Goal: Transaction & Acquisition: Purchase product/service

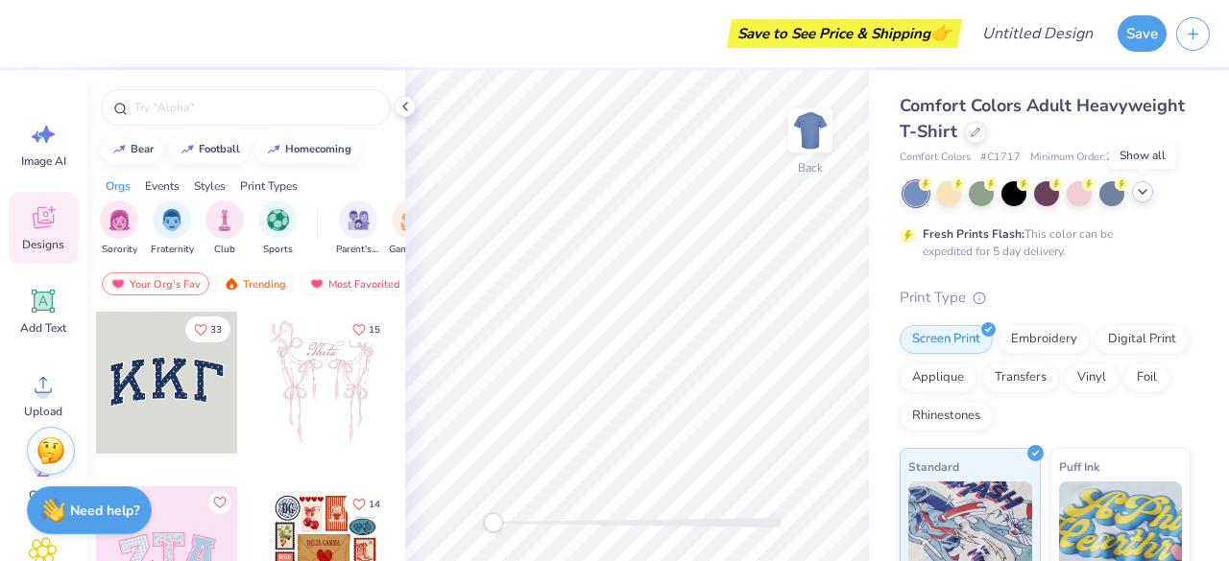
click at [1140, 189] on icon at bounding box center [1141, 191] width 15 height 15
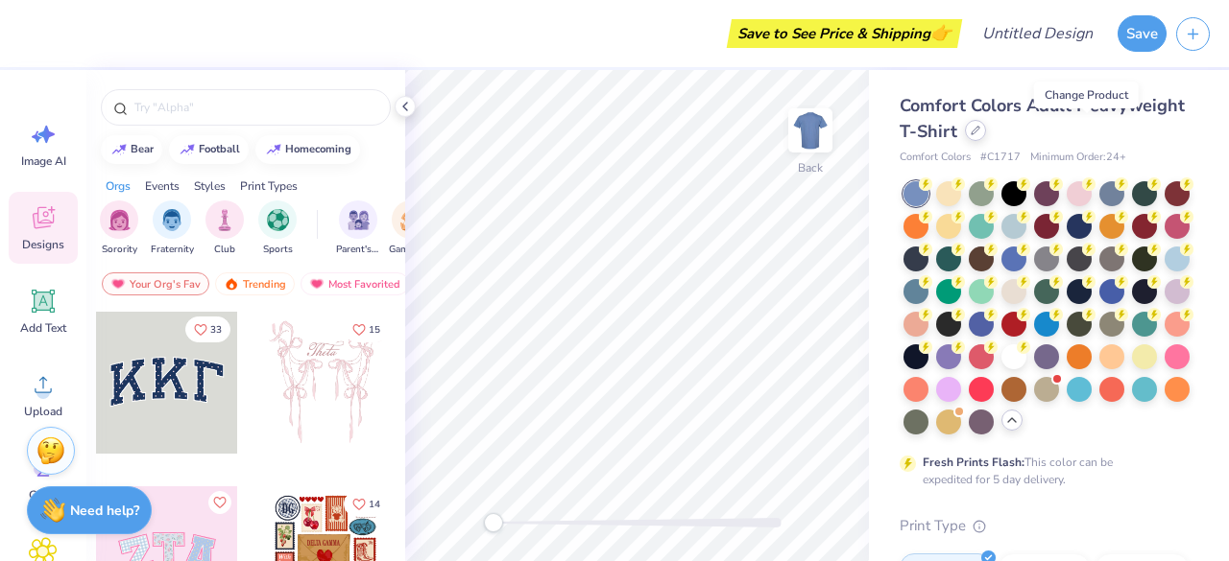
click at [980, 126] on icon at bounding box center [975, 131] width 10 height 10
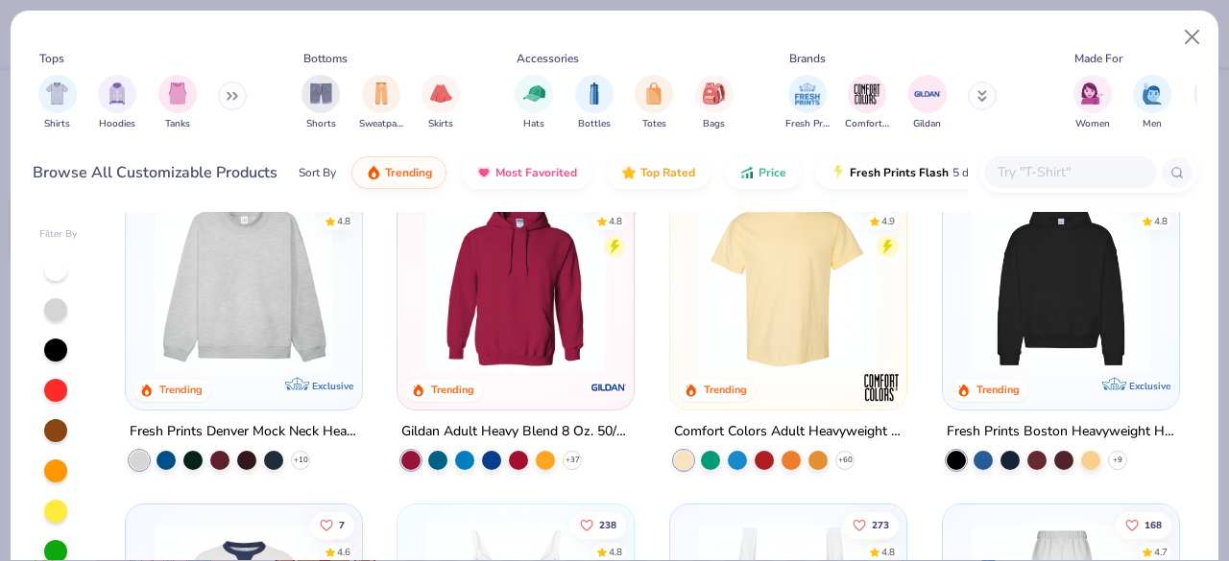
scroll to position [50, 0]
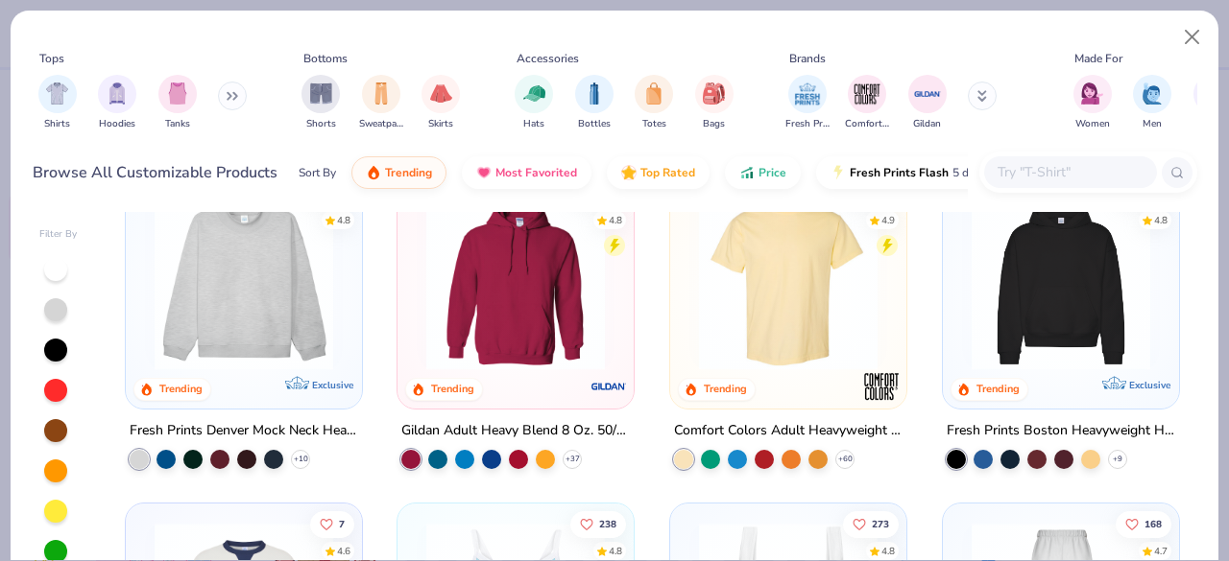
click at [1014, 314] on img at bounding box center [1061, 281] width 198 height 179
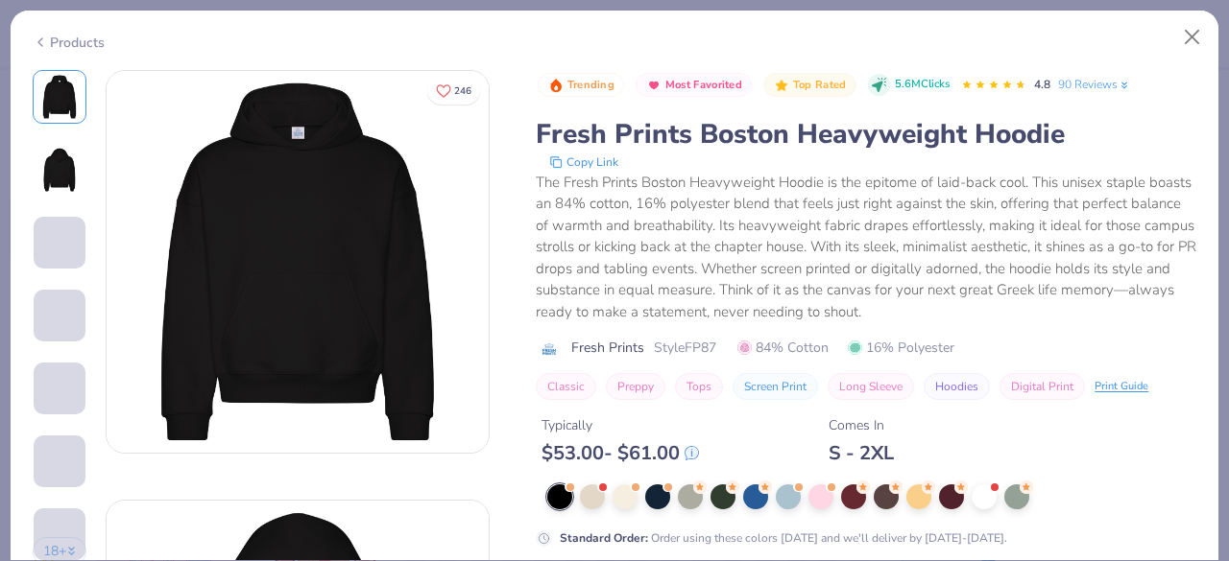
click at [38, 37] on icon at bounding box center [40, 42] width 15 height 23
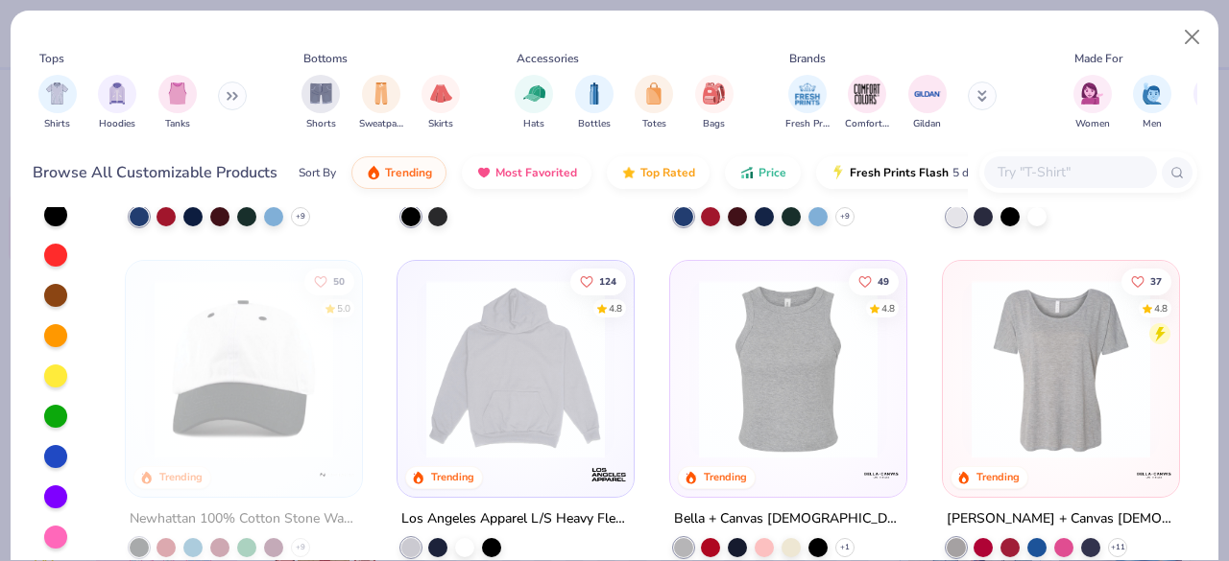
scroll to position [1874, 0]
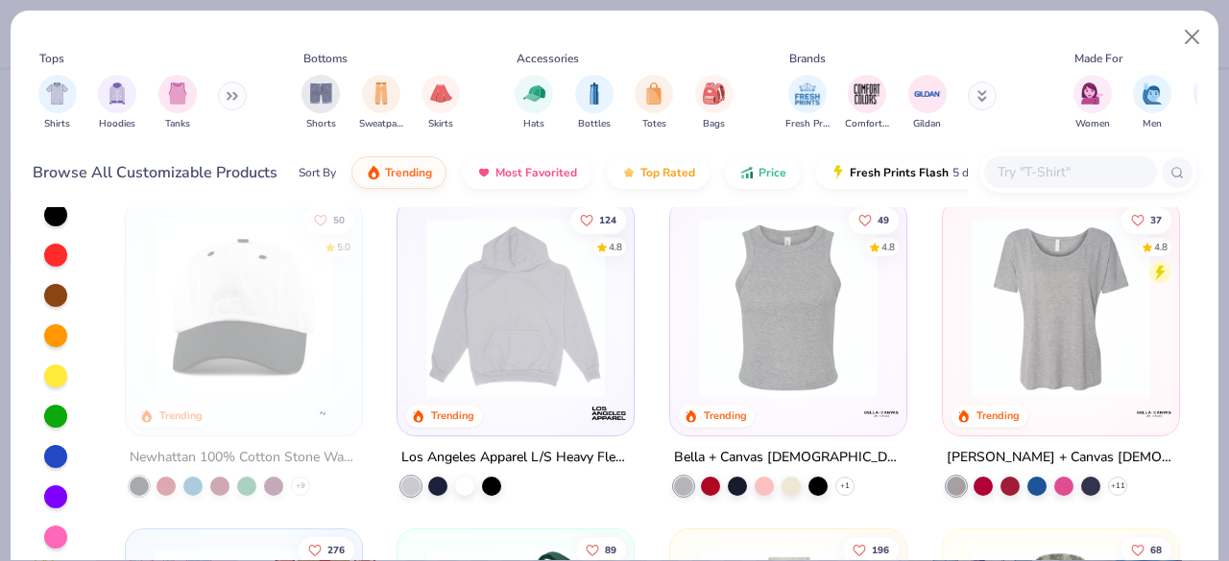
click at [438, 293] on img at bounding box center [516, 307] width 198 height 179
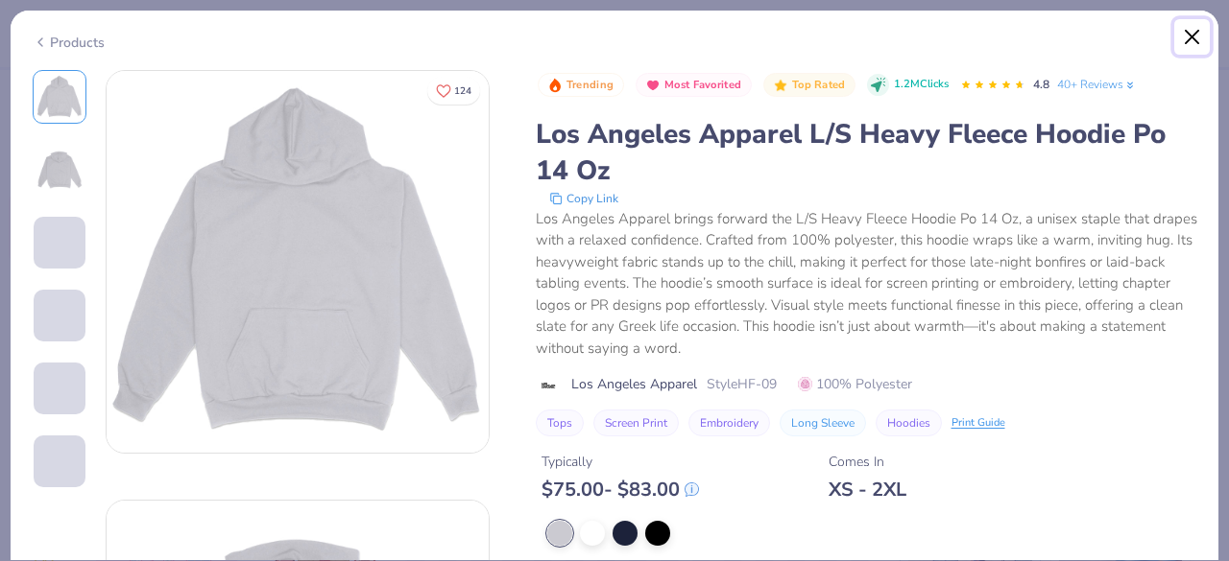
click at [1182, 36] on button "Close" at bounding box center [1192, 37] width 36 height 36
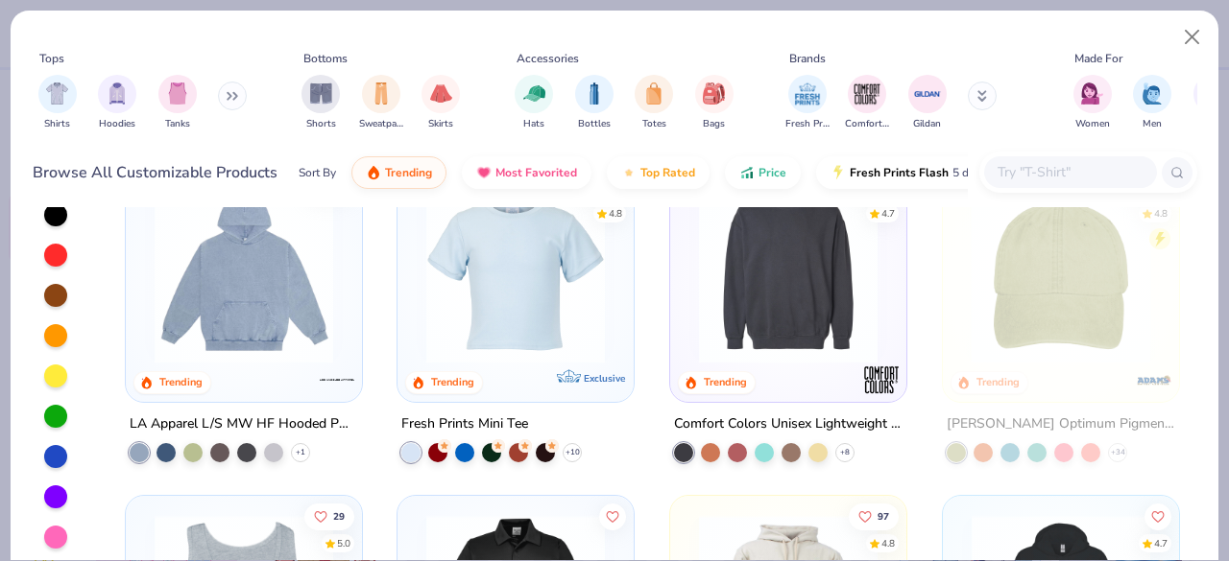
scroll to position [3232, 0]
click at [300, 302] on img at bounding box center [244, 272] width 198 height 179
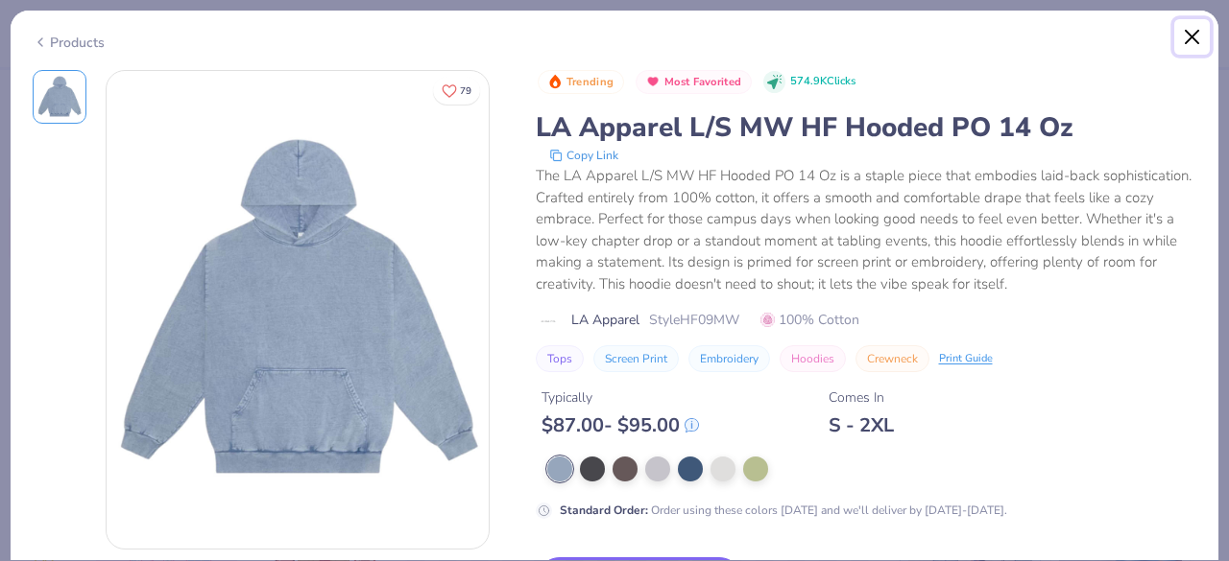
click at [1200, 24] on button "Close" at bounding box center [1192, 37] width 36 height 36
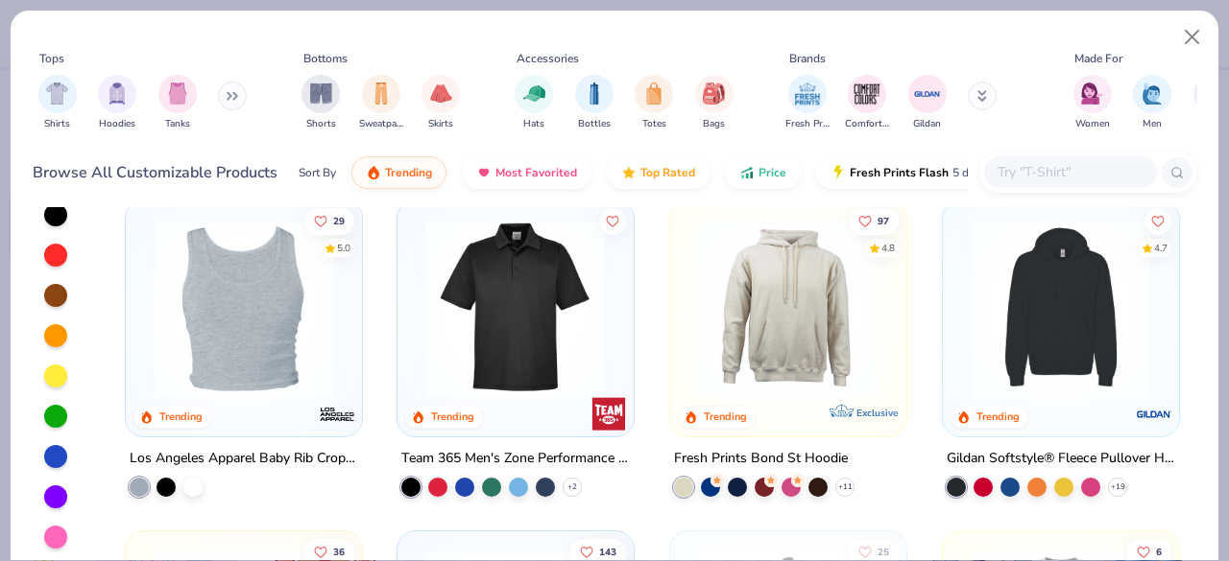
scroll to position [3651, 0]
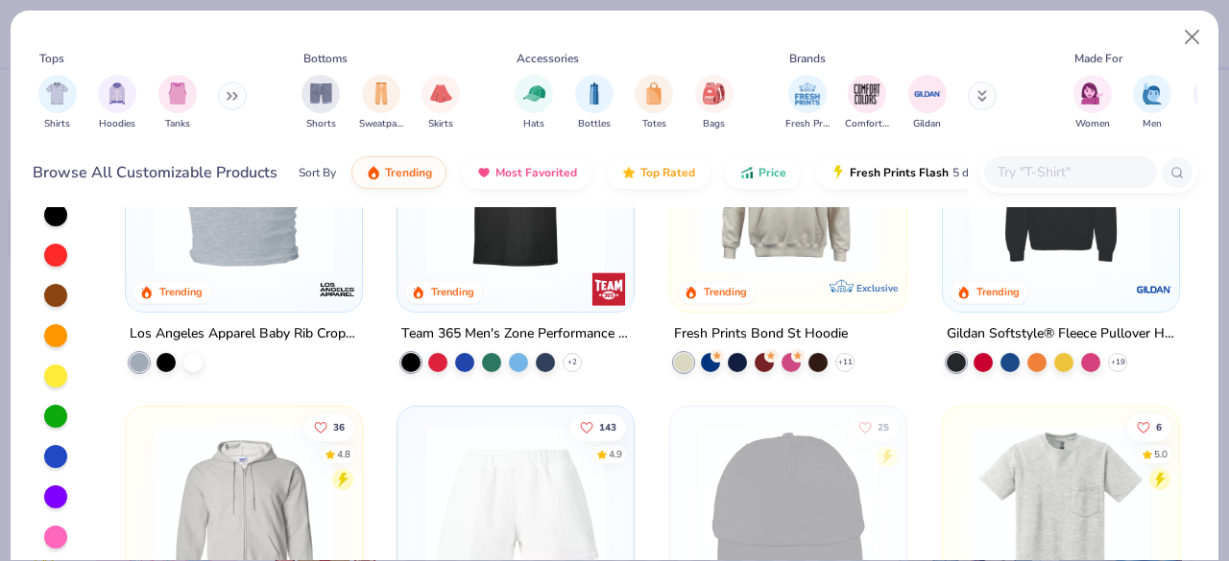
click at [1040, 233] on img at bounding box center [1061, 184] width 198 height 179
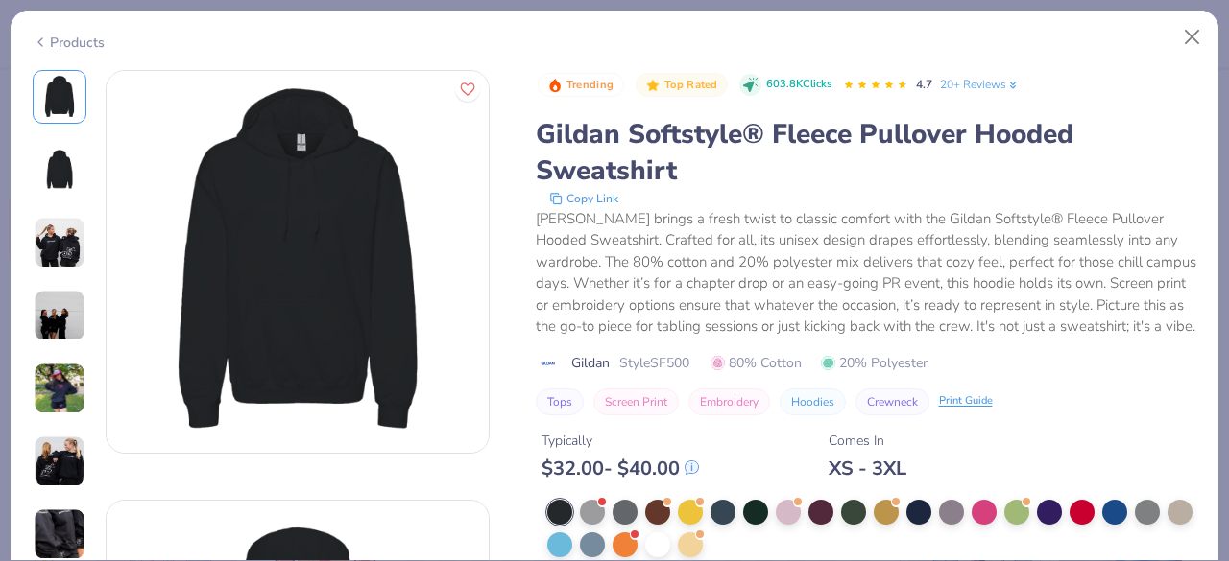
click at [52, 247] on img at bounding box center [60, 243] width 52 height 52
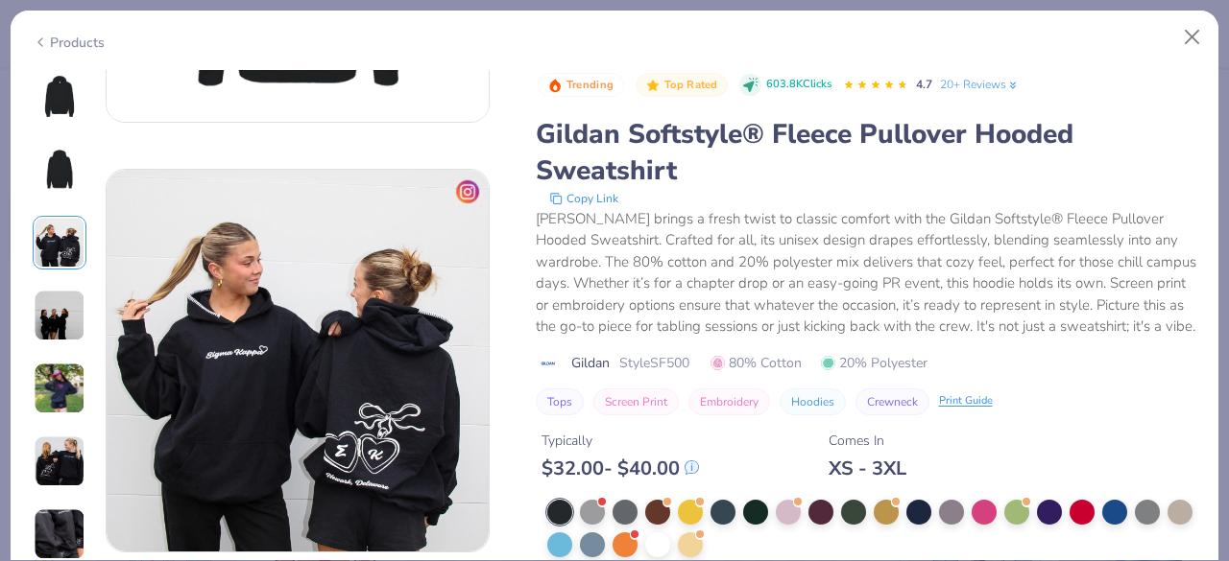
scroll to position [860, 0]
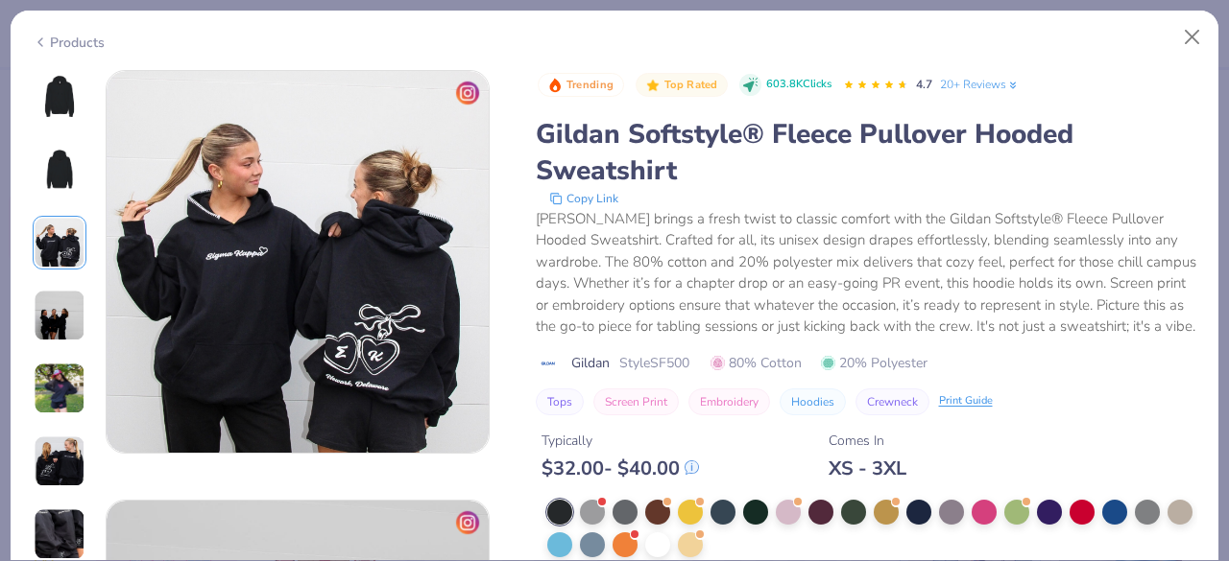
click at [73, 299] on img at bounding box center [60, 316] width 52 height 52
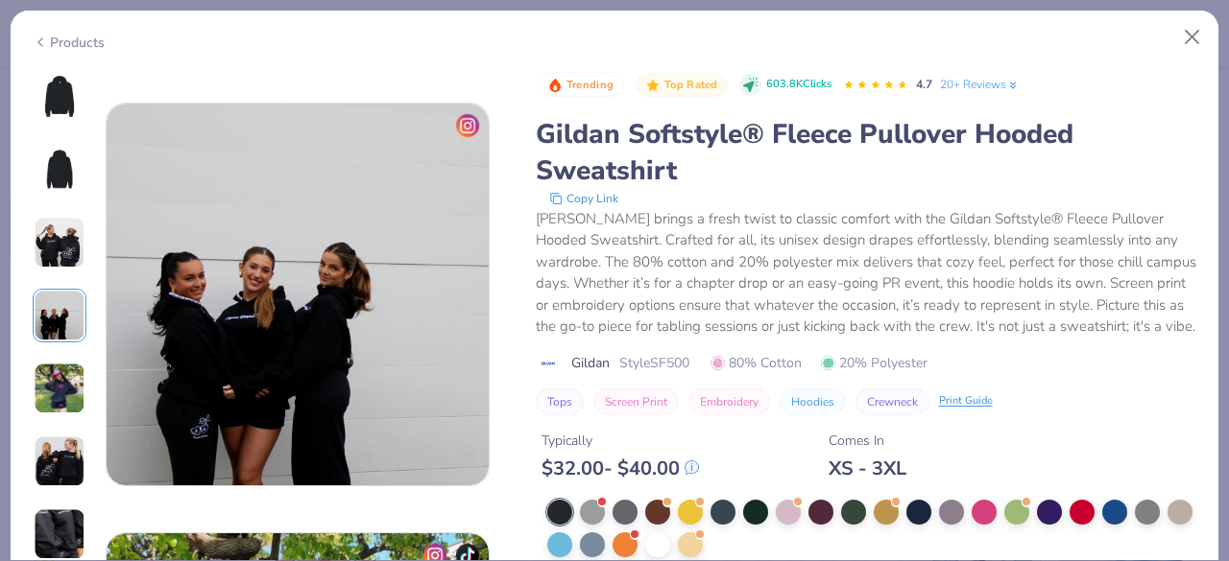
scroll to position [1290, 0]
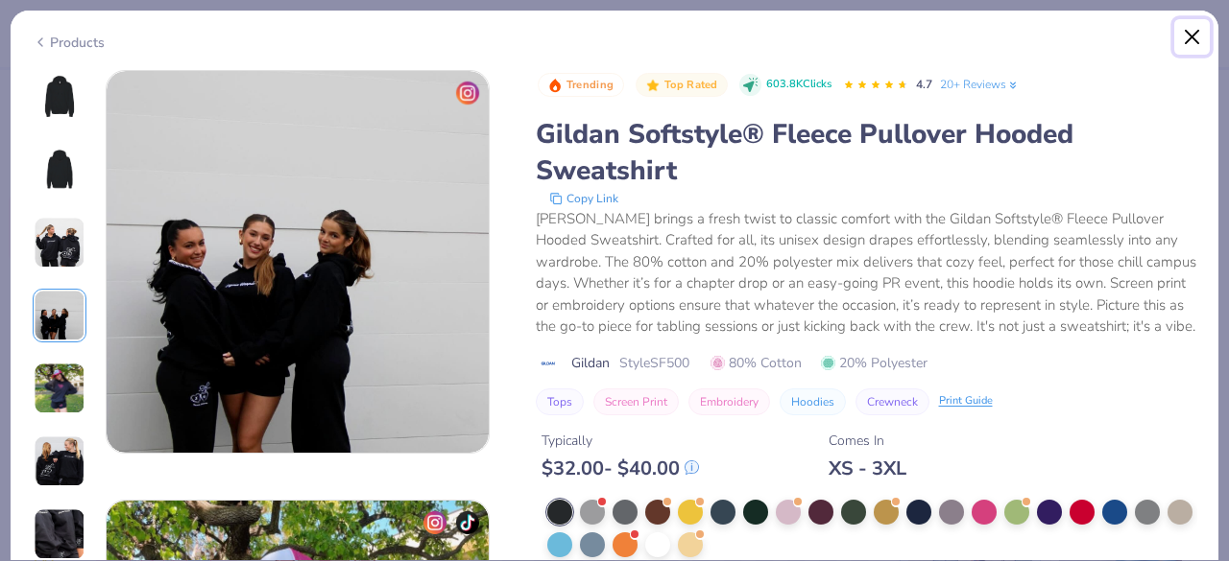
click at [1183, 32] on button "Close" at bounding box center [1192, 37] width 36 height 36
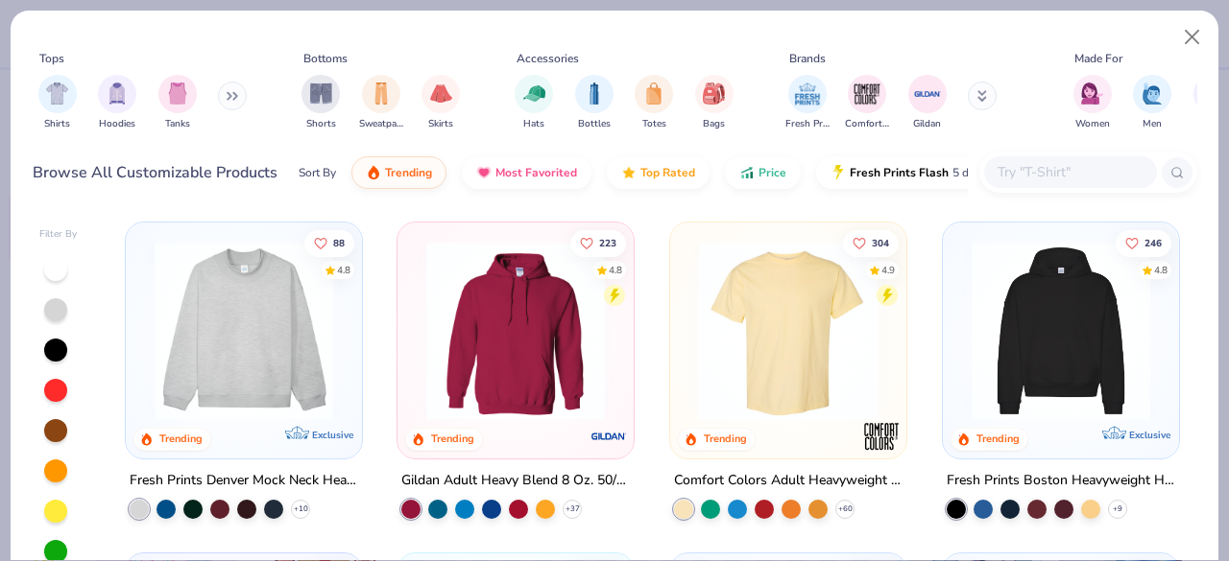
click at [244, 340] on img at bounding box center [244, 331] width 198 height 179
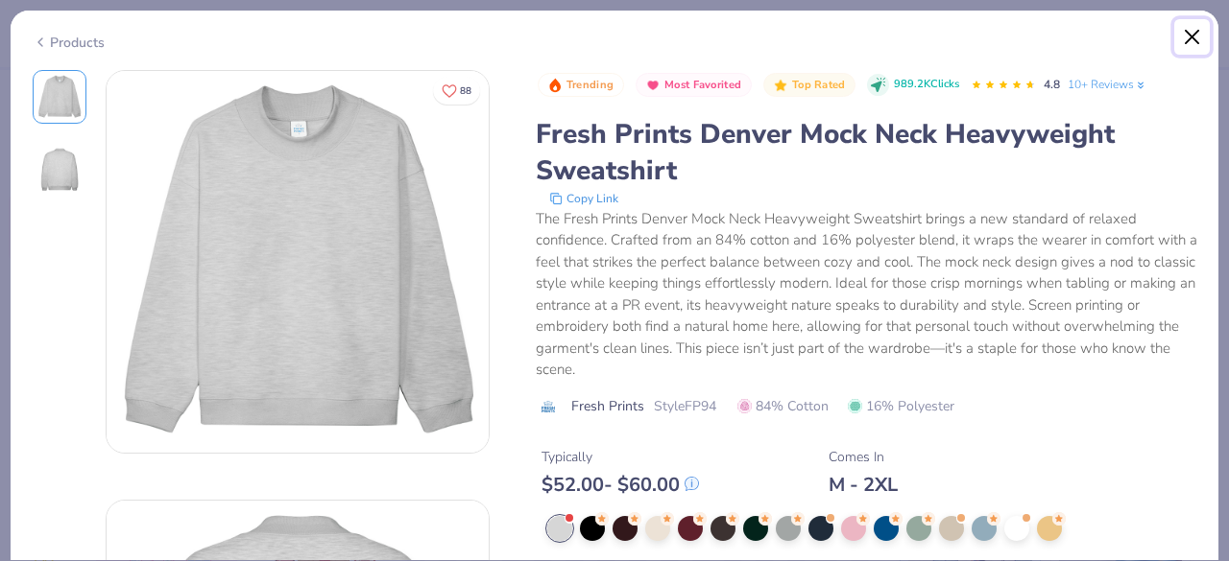
click at [1194, 37] on button "Close" at bounding box center [1192, 37] width 36 height 36
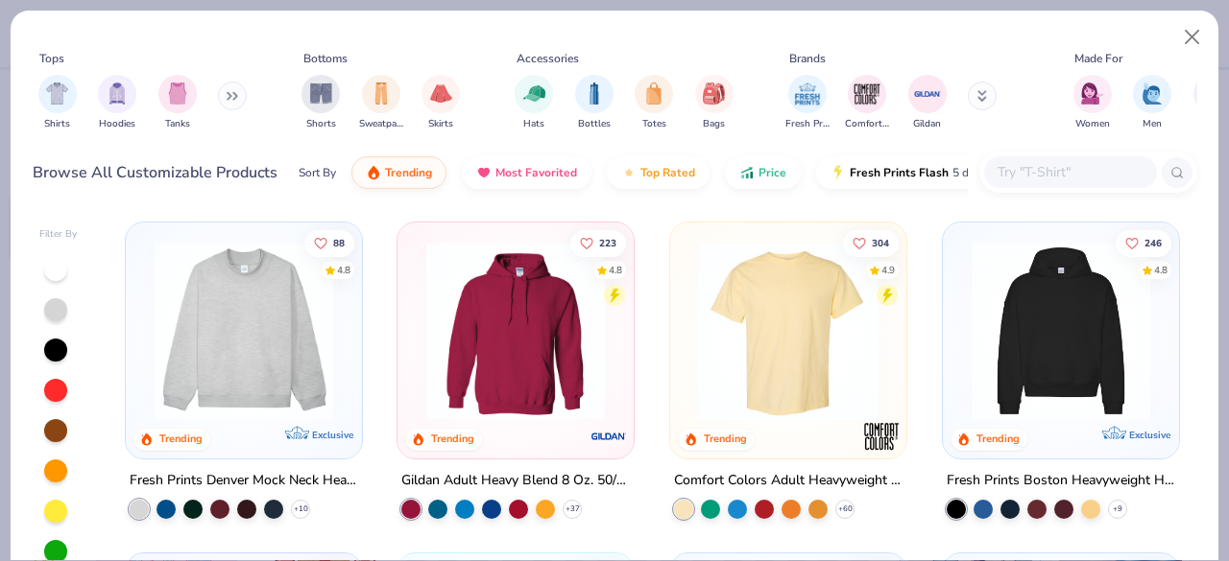
click at [490, 295] on img at bounding box center [516, 331] width 198 height 179
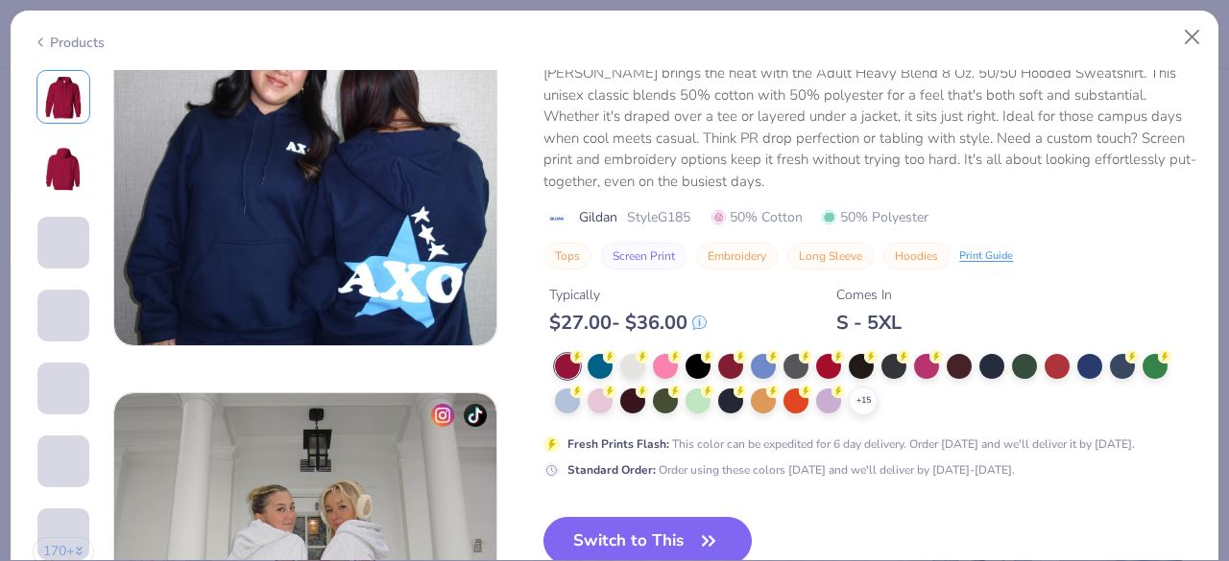
scroll to position [2316, 0]
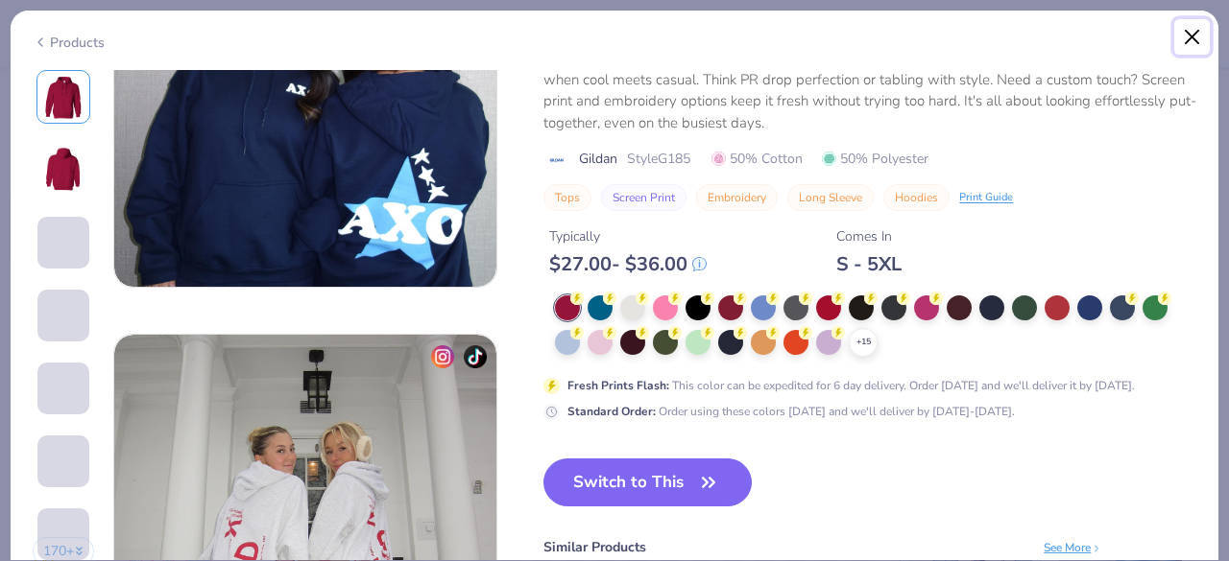
click at [1190, 39] on button "Close" at bounding box center [1192, 37] width 36 height 36
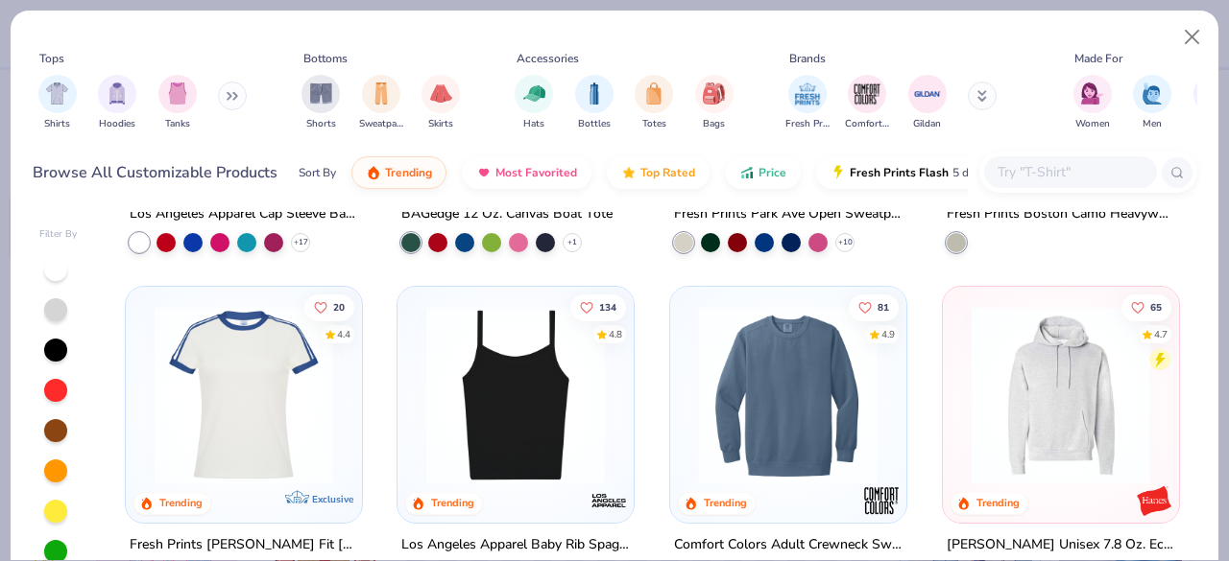
scroll to position [2673, 0]
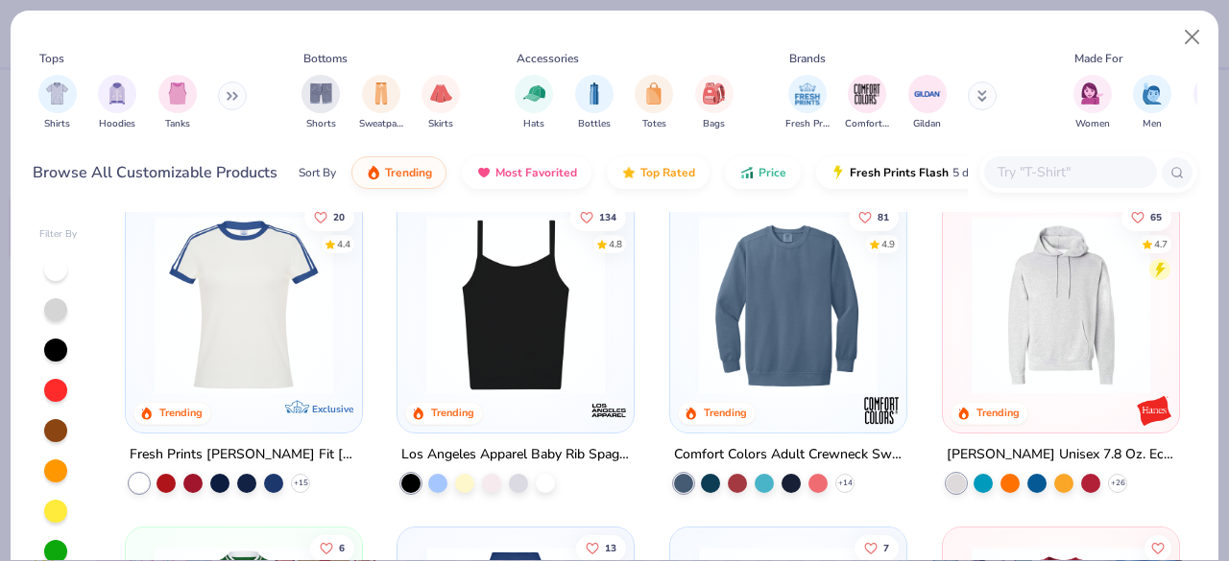
click at [1017, 352] on img at bounding box center [1061, 305] width 198 height 179
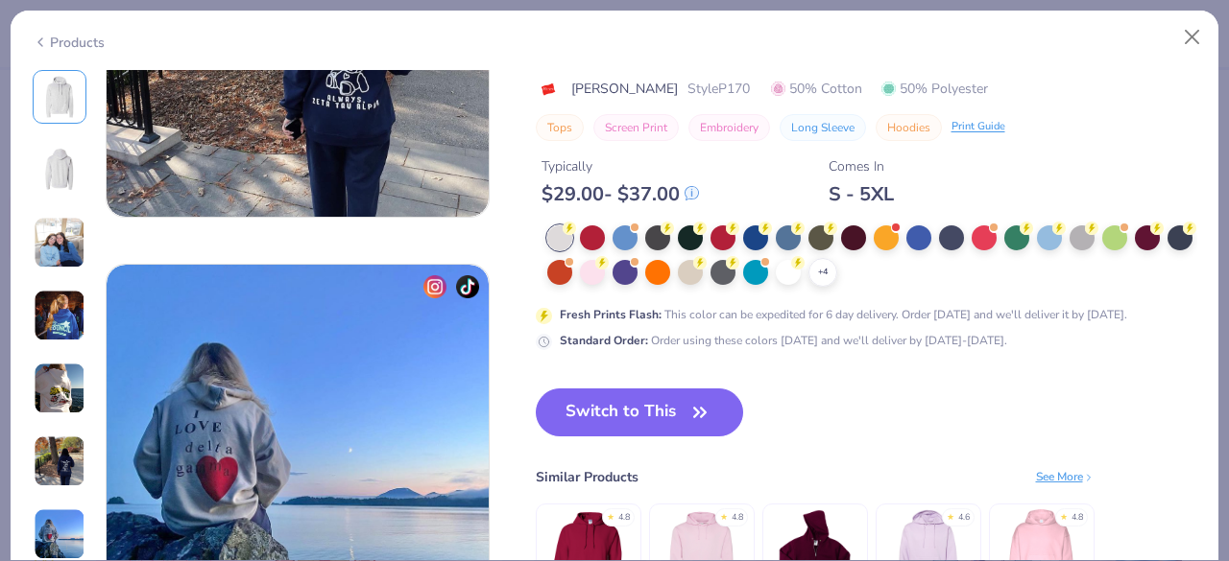
scroll to position [2385, 0]
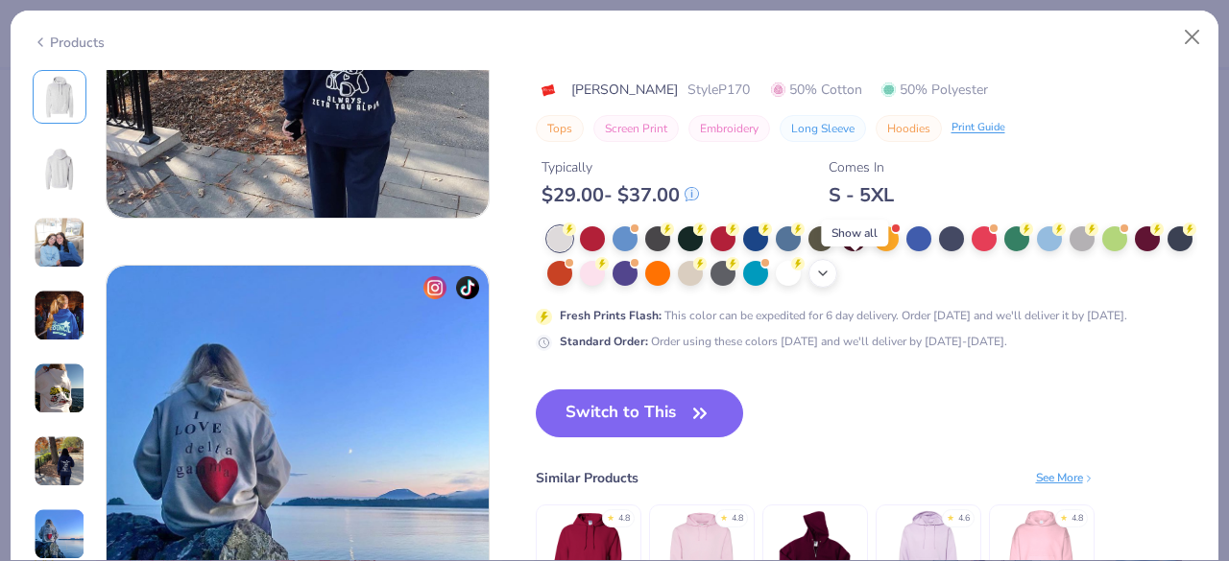
click at [826, 274] on polyline at bounding box center [823, 274] width 8 height 4
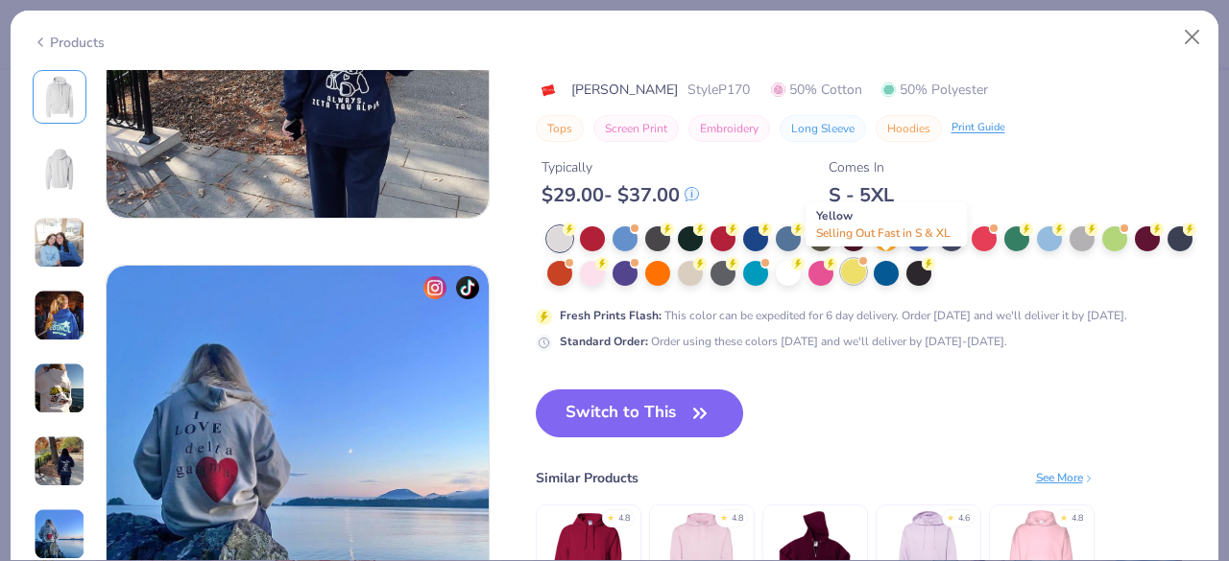
click at [866, 270] on div at bounding box center [853, 271] width 25 height 25
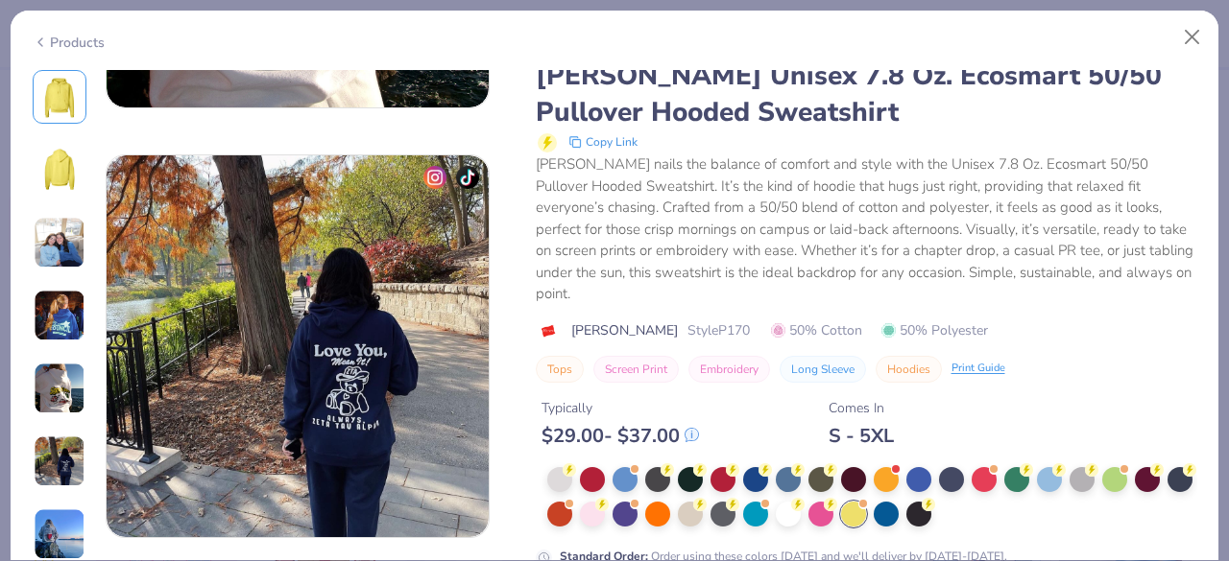
scroll to position [2062, 0]
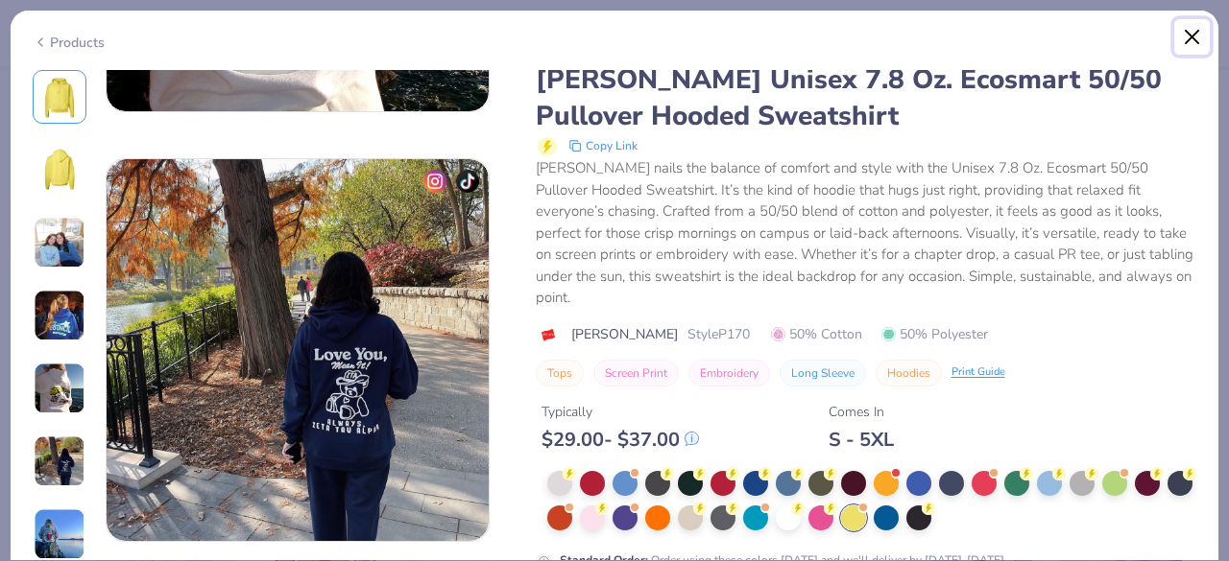
click at [1190, 34] on button "Close" at bounding box center [1192, 37] width 36 height 36
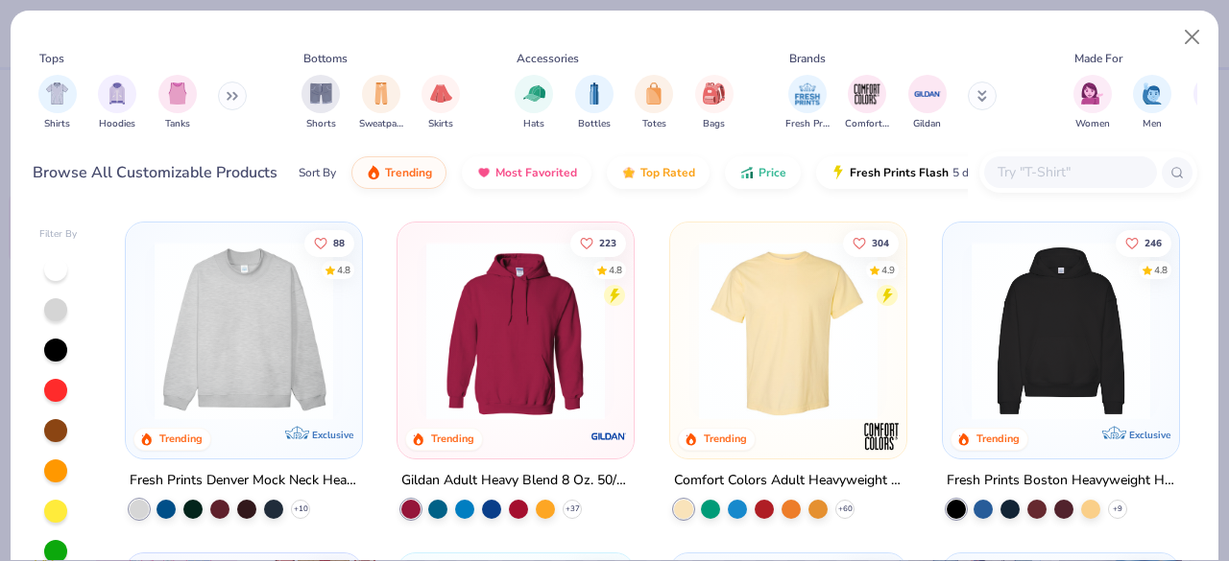
click at [1026, 169] on input "text" at bounding box center [1069, 172] width 148 height 22
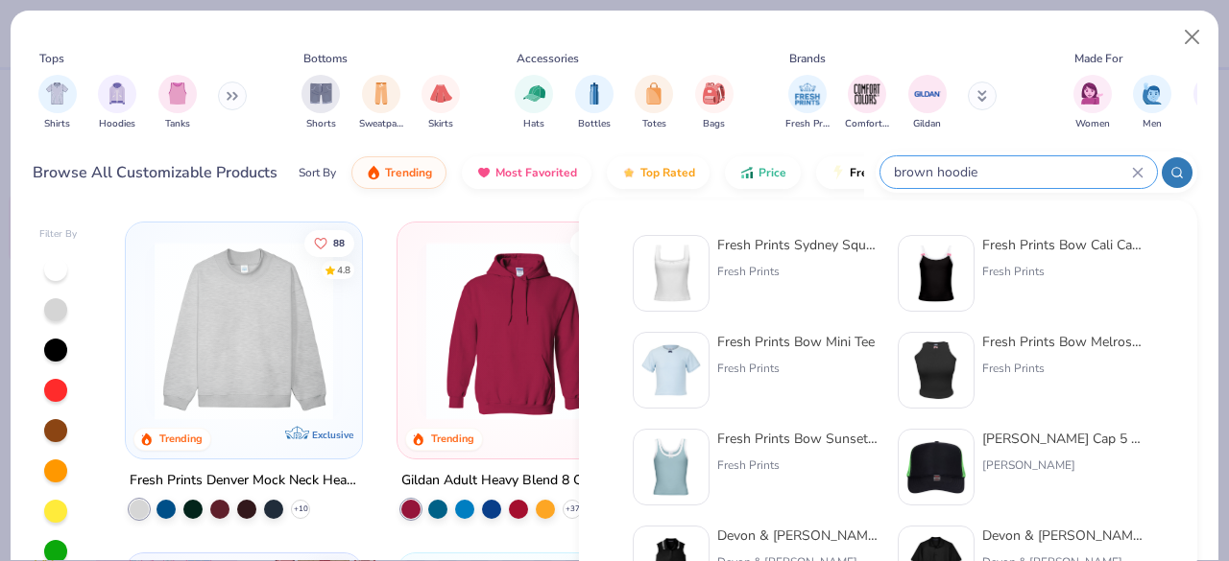
type input "brown hoodie"
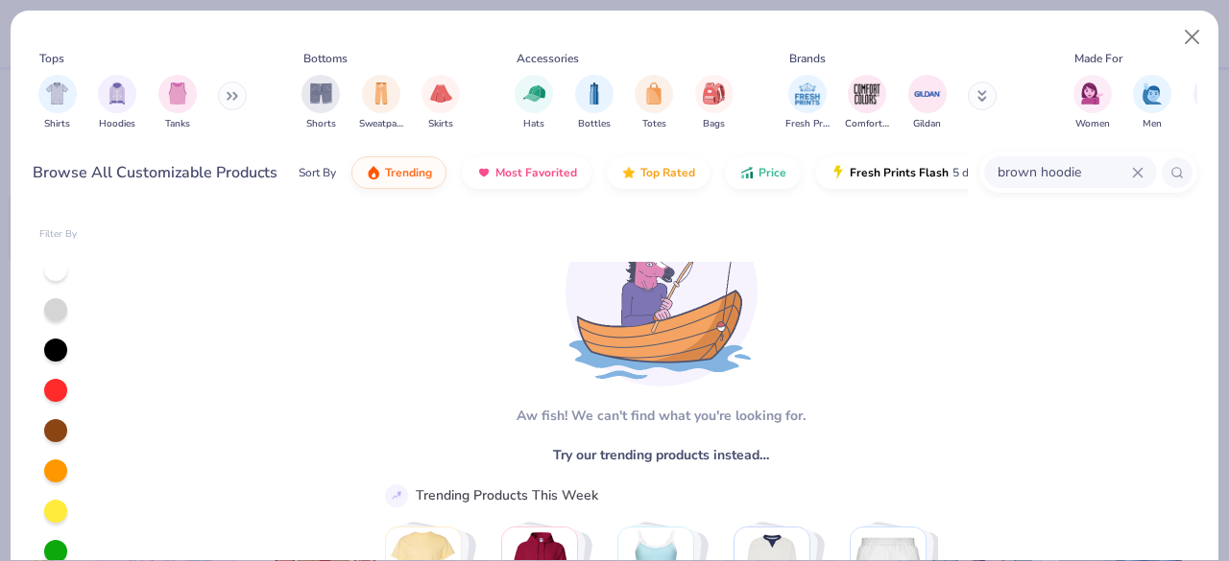
scroll to position [135, 0]
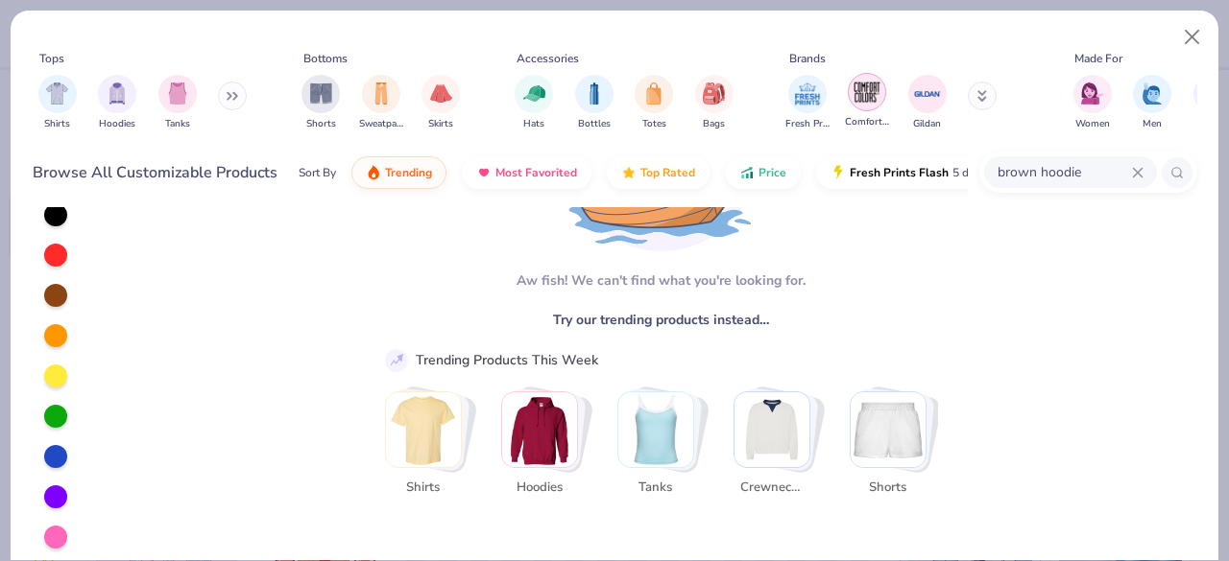
click at [873, 97] on img "filter for Comfort Colors" at bounding box center [866, 92] width 29 height 29
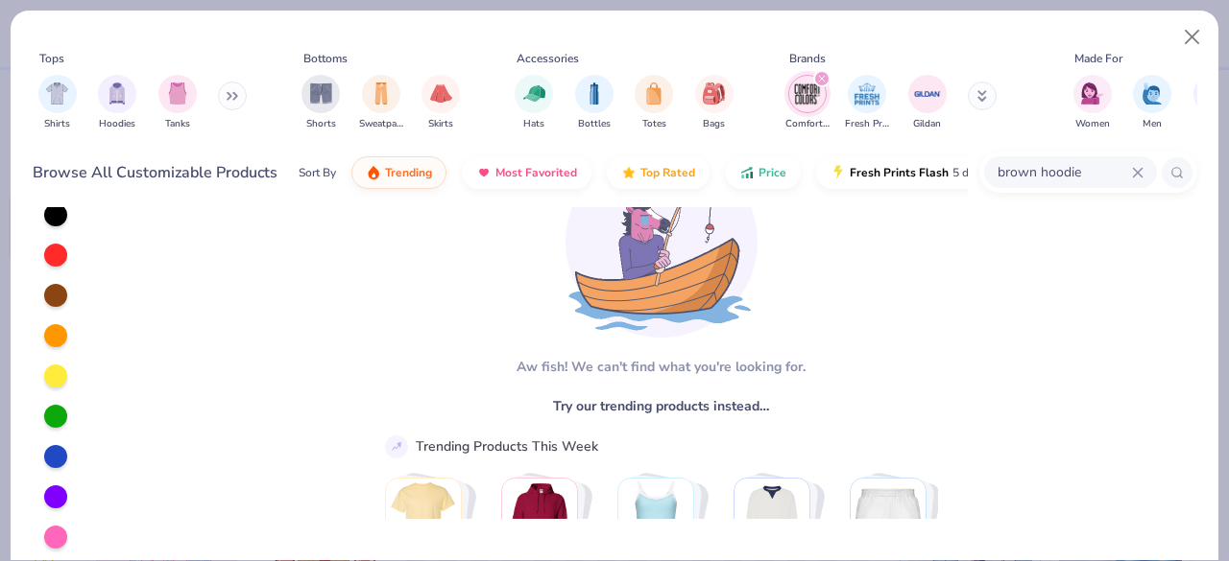
scroll to position [86, 0]
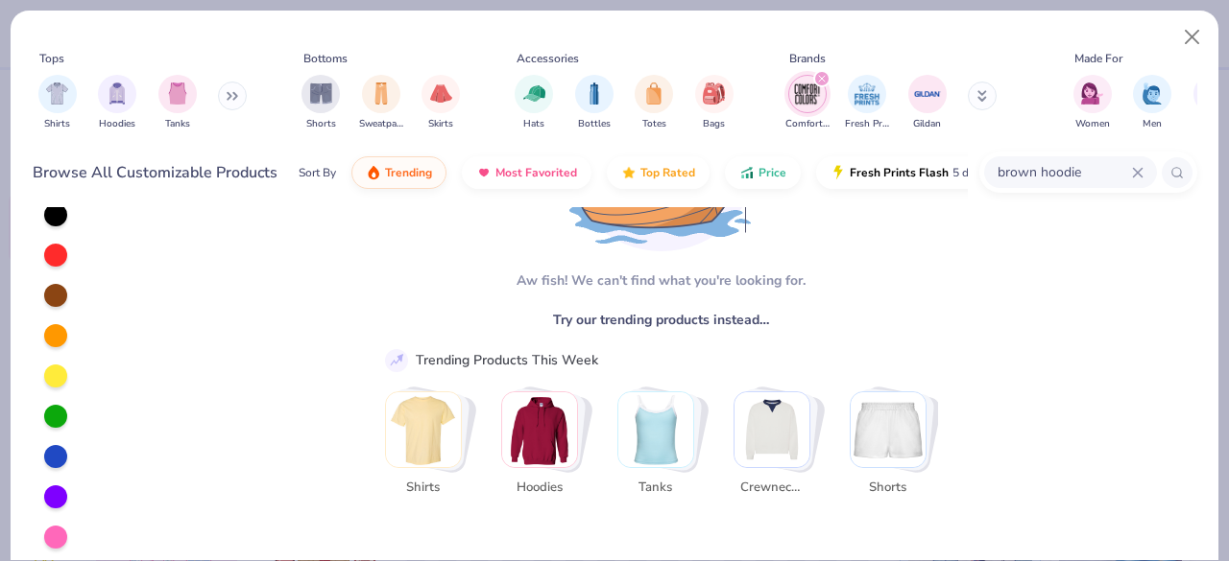
click at [812, 89] on img "filter for Comfort Colors" at bounding box center [807, 94] width 29 height 29
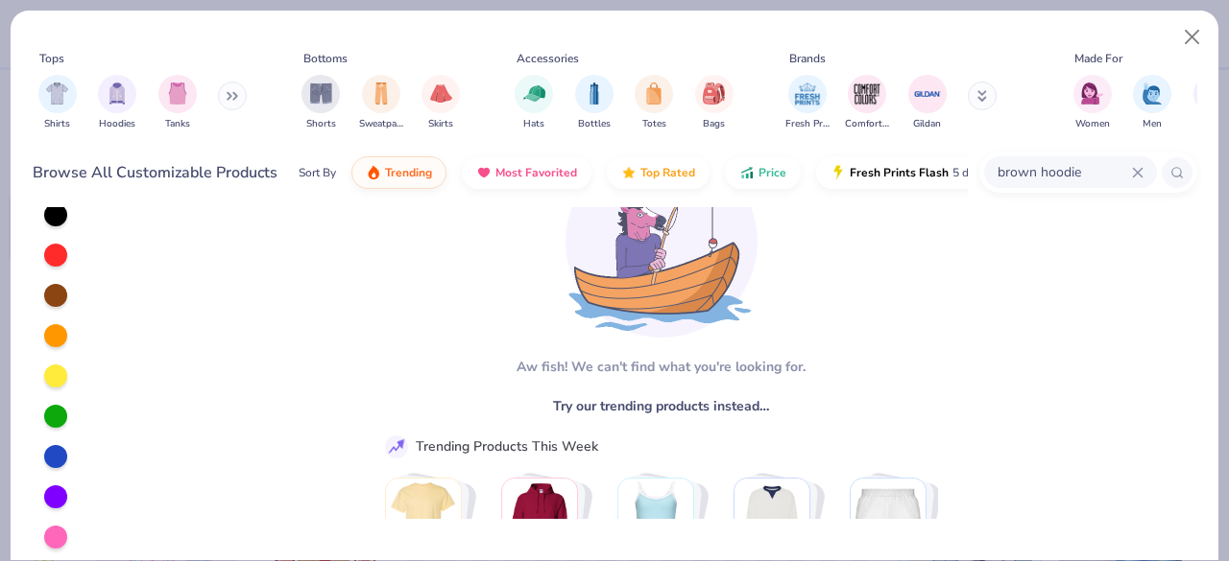
click at [1142, 170] on icon at bounding box center [1138, 173] width 12 height 12
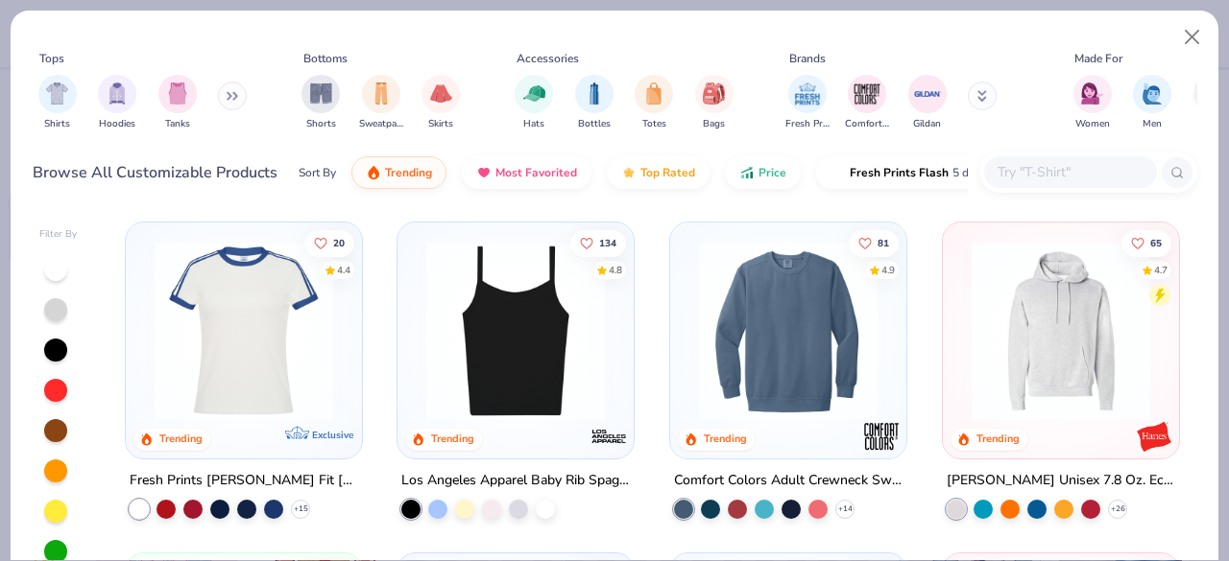
scroll to position [2648, 0]
click at [806, 355] on img at bounding box center [788, 330] width 198 height 179
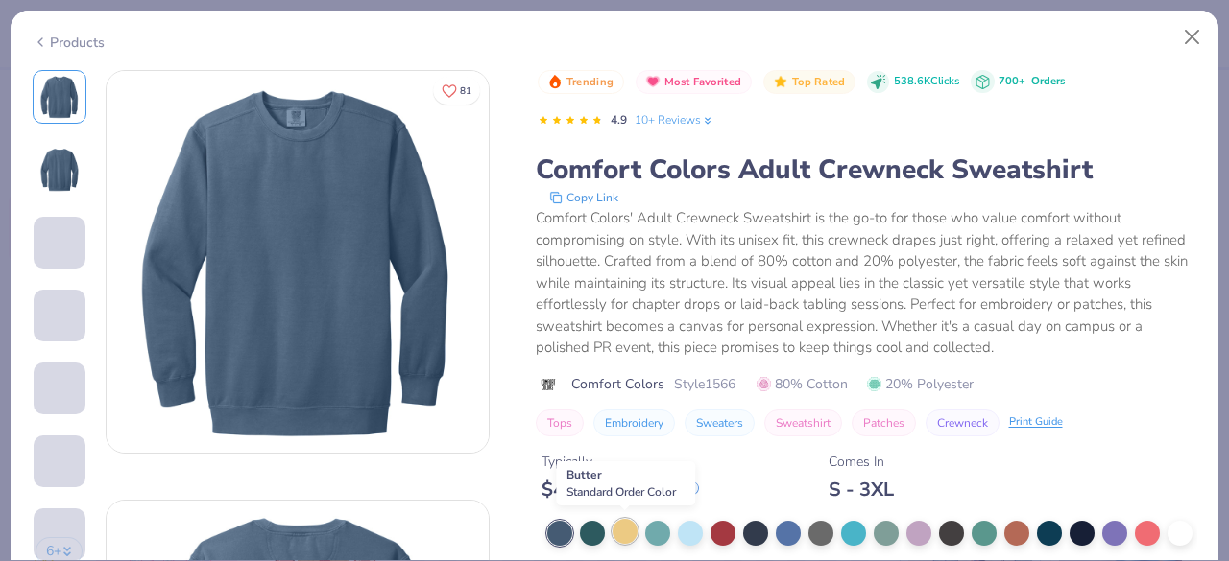
click at [621, 519] on div at bounding box center [624, 531] width 25 height 25
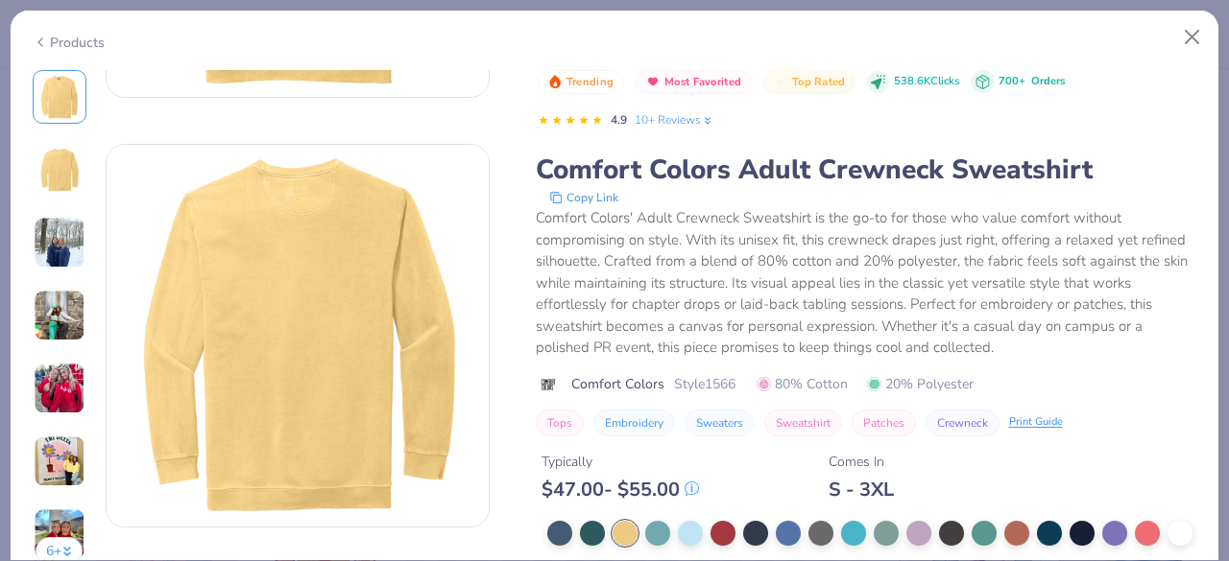
scroll to position [360, 0]
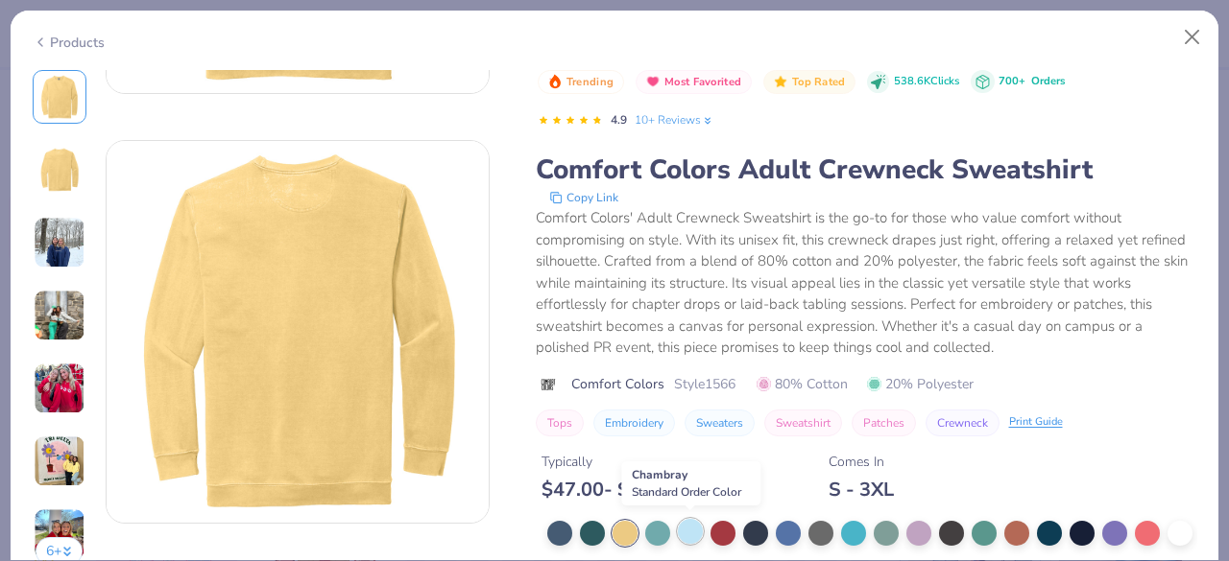
click at [691, 535] on div at bounding box center [690, 531] width 25 height 25
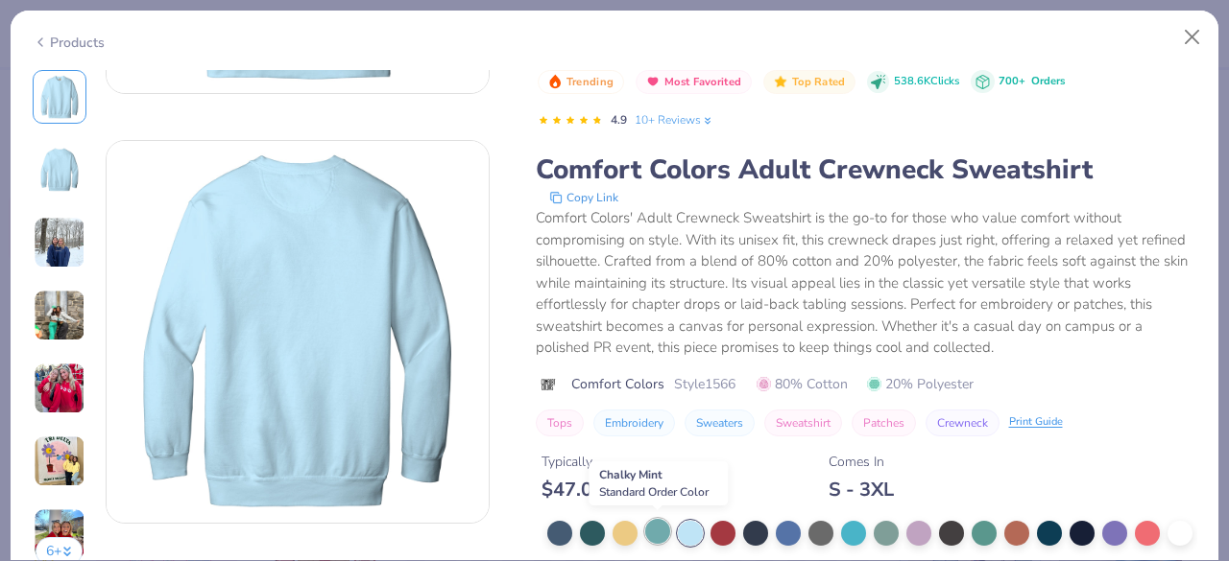
click at [668, 535] on div at bounding box center [657, 531] width 25 height 25
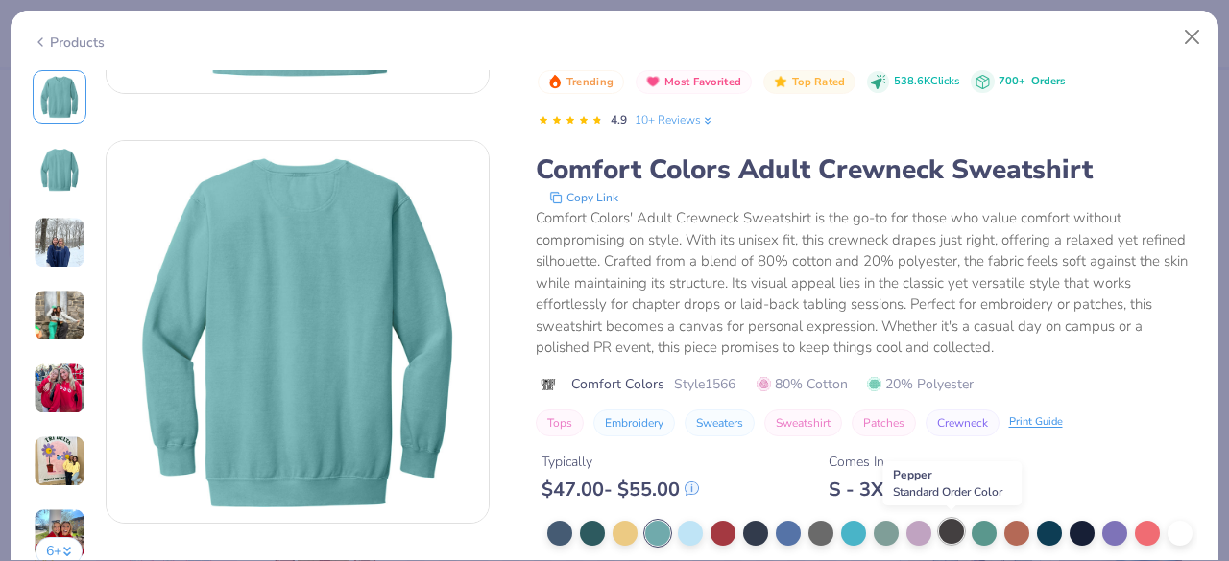
click at [960, 536] on div at bounding box center [951, 531] width 25 height 25
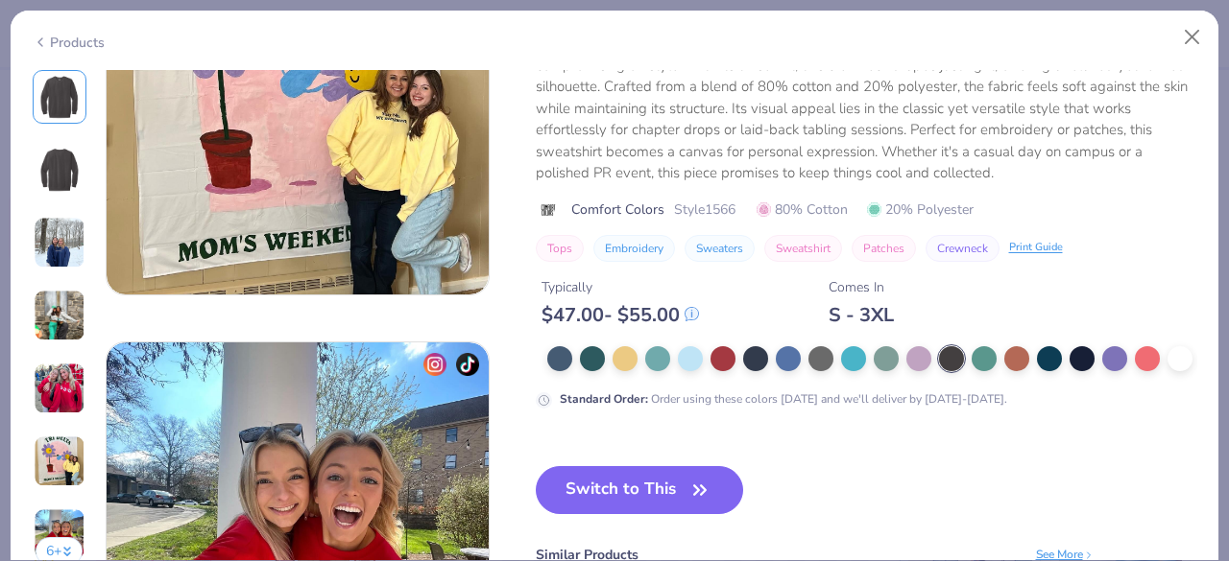
scroll to position [2307, 0]
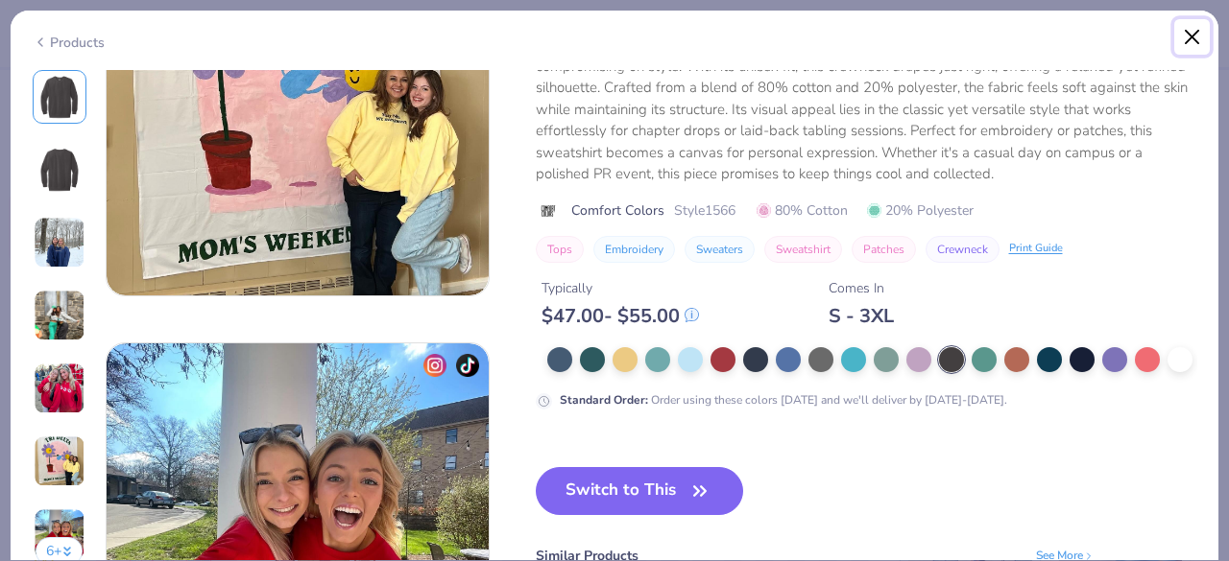
click at [1192, 36] on button "Close" at bounding box center [1192, 37] width 36 height 36
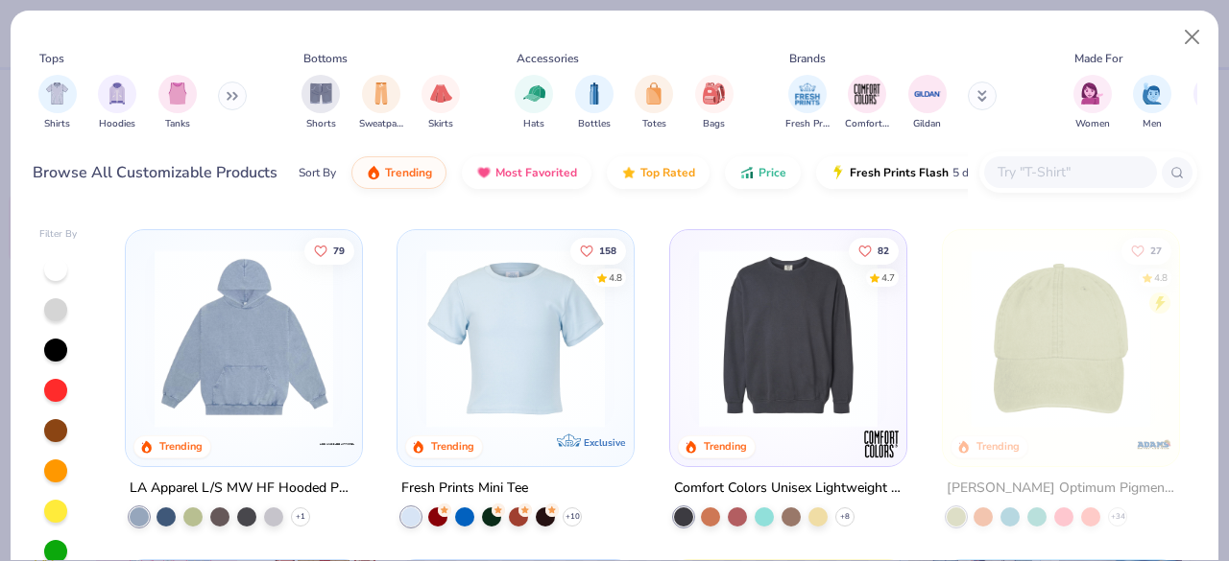
scroll to position [3303, 0]
click at [785, 370] on img at bounding box center [788, 337] width 198 height 179
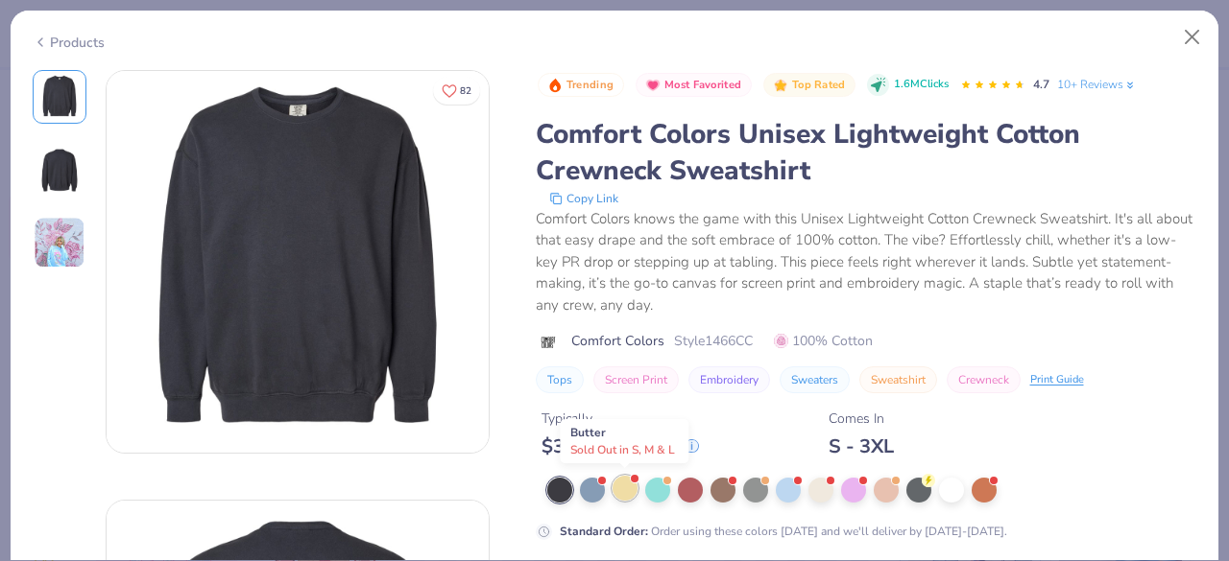
click at [620, 488] on div at bounding box center [624, 488] width 25 height 25
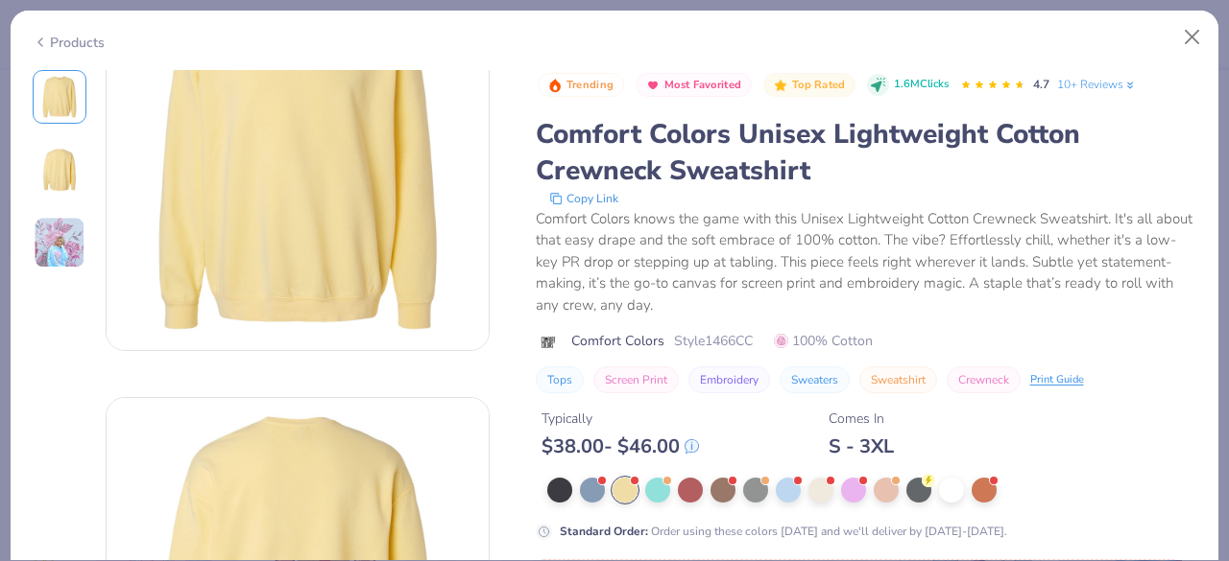
scroll to position [98, 0]
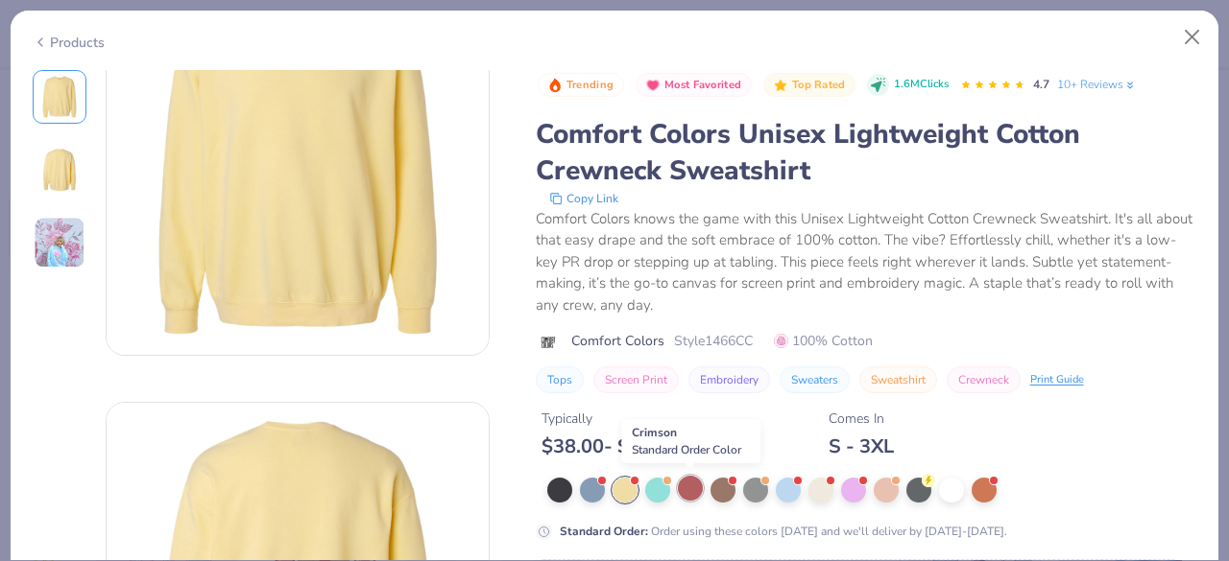
click at [689, 486] on div at bounding box center [690, 488] width 25 height 25
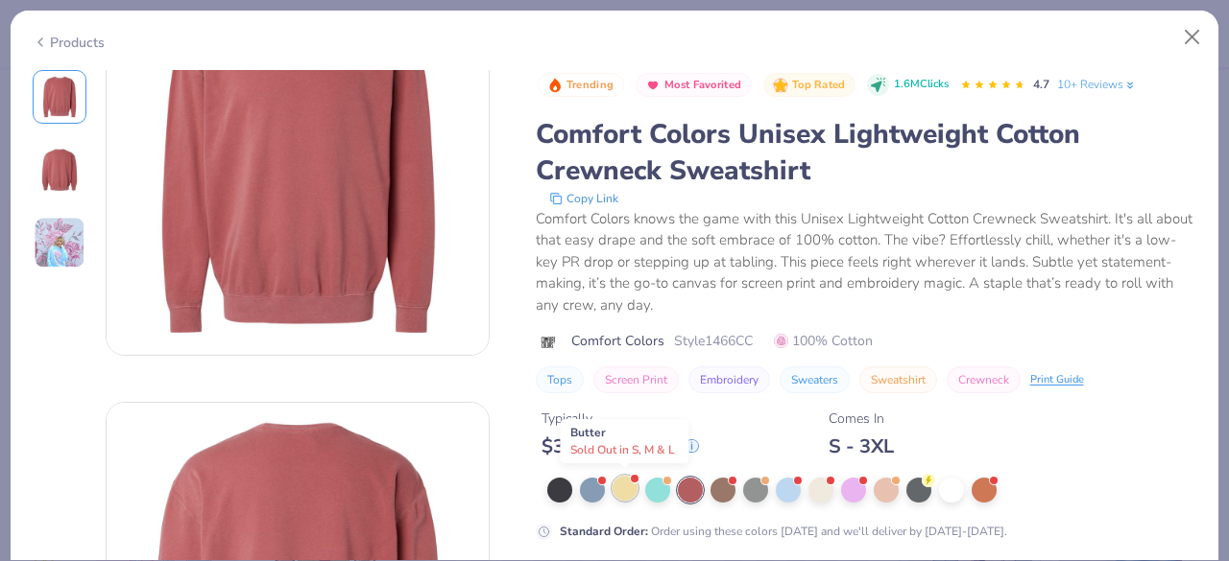
click at [622, 489] on div at bounding box center [624, 488] width 25 height 25
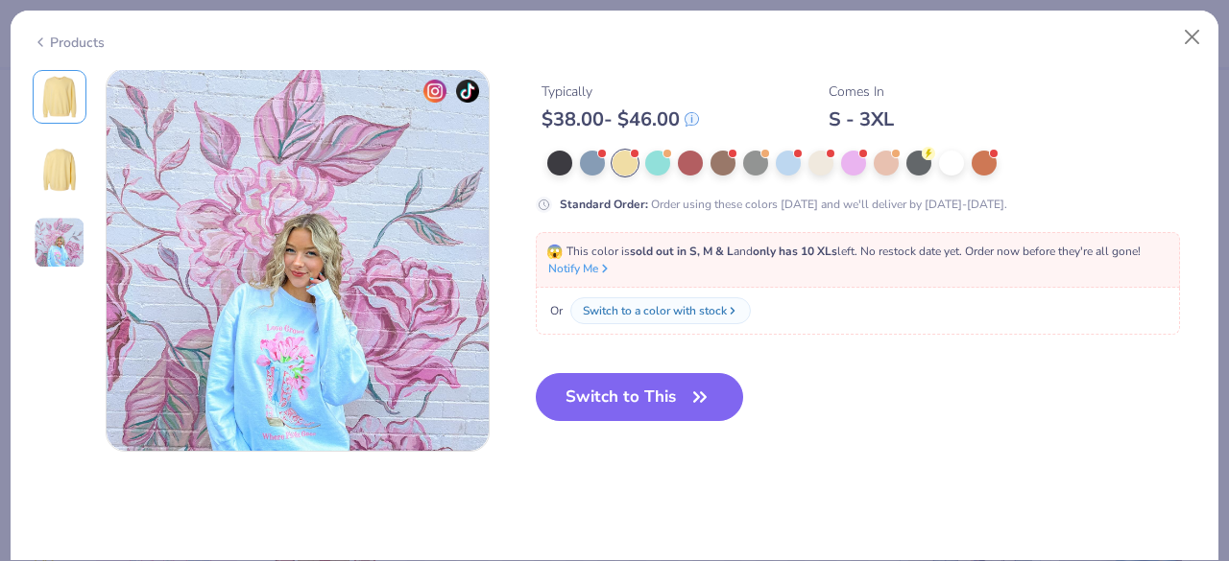
scroll to position [863, 0]
click at [655, 401] on button "Switch to This" at bounding box center [640, 396] width 208 height 48
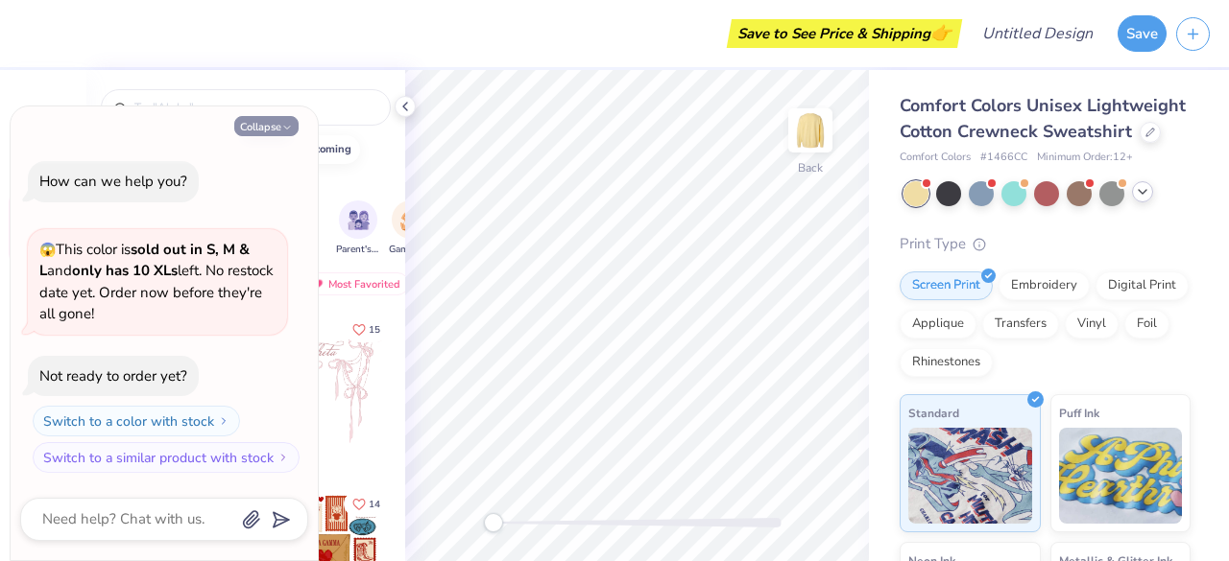
click at [273, 132] on button "Collapse" at bounding box center [266, 126] width 64 height 20
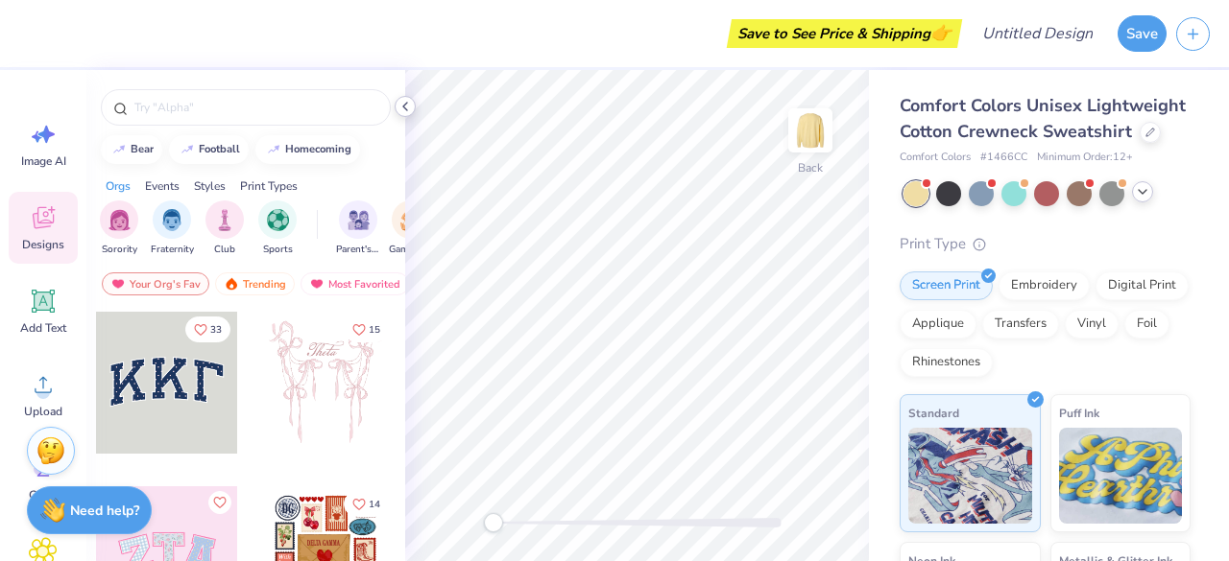
click at [407, 105] on icon at bounding box center [404, 106] width 15 height 15
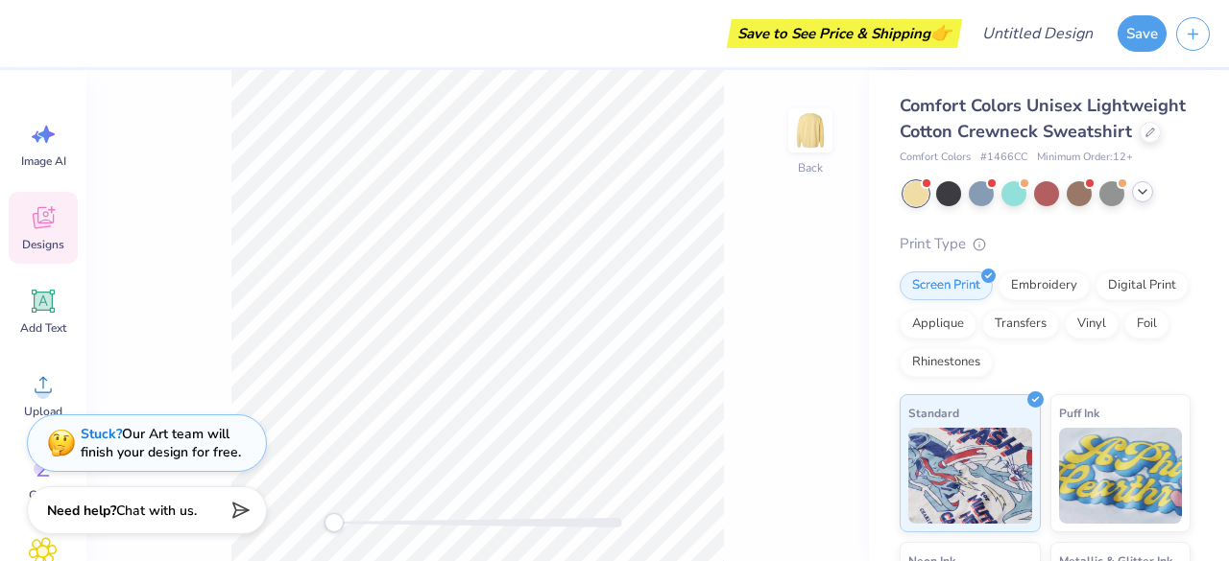
click at [179, 443] on div "Stuck? Our Art team will finish your design for free." at bounding box center [161, 443] width 160 height 36
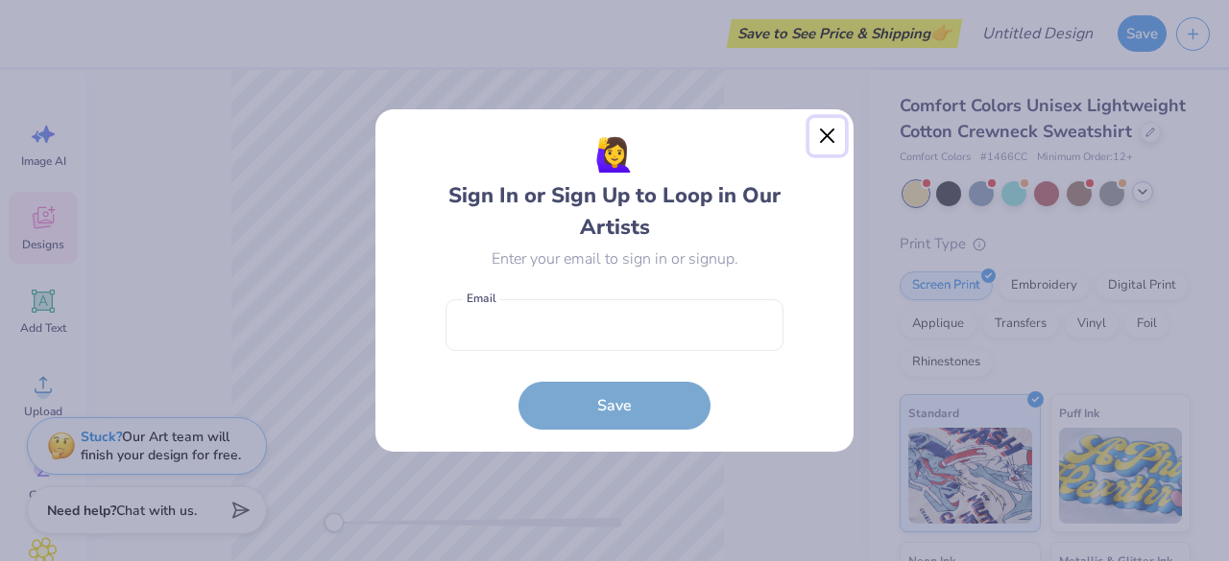
click at [822, 131] on button "Close" at bounding box center [827, 136] width 36 height 36
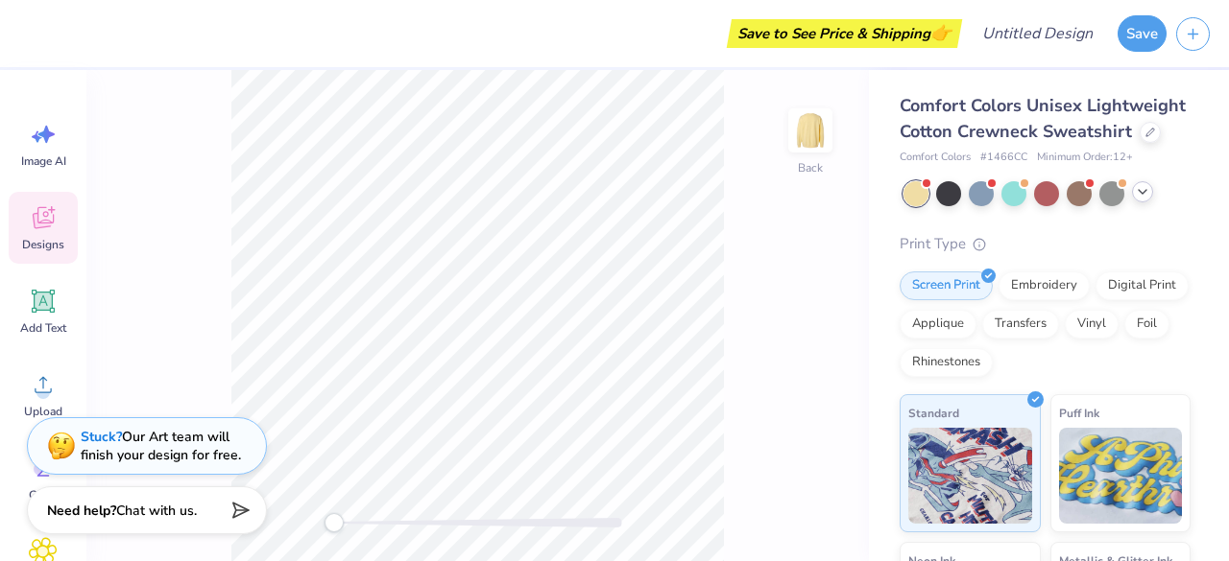
click at [44, 214] on icon at bounding box center [43, 217] width 29 height 29
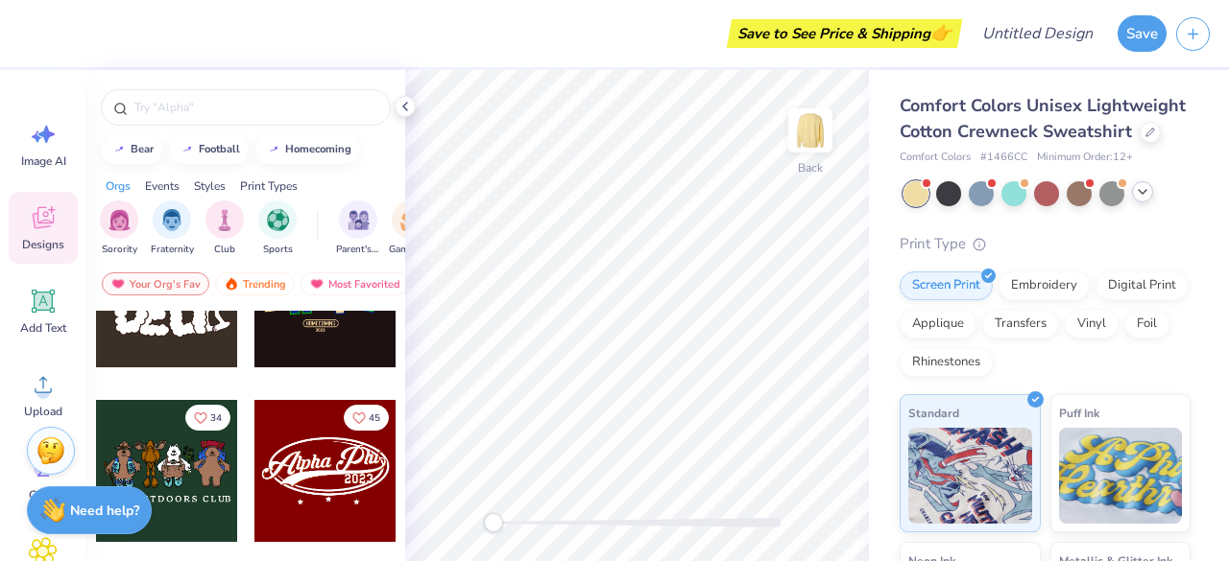
scroll to position [437, 0]
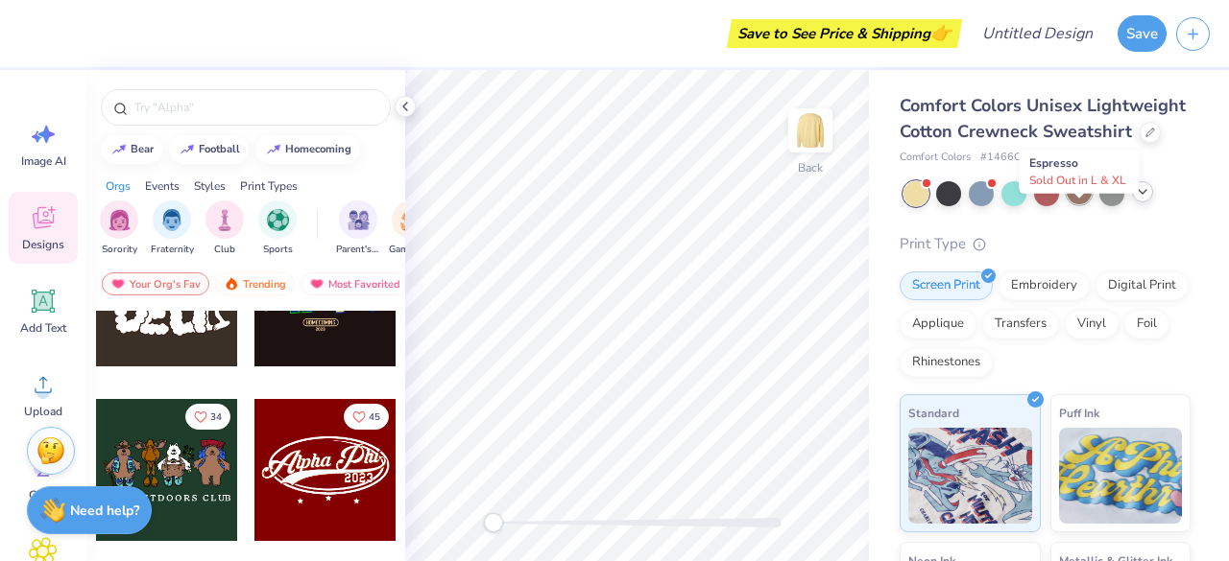
click at [1071, 204] on div at bounding box center [1078, 191] width 25 height 25
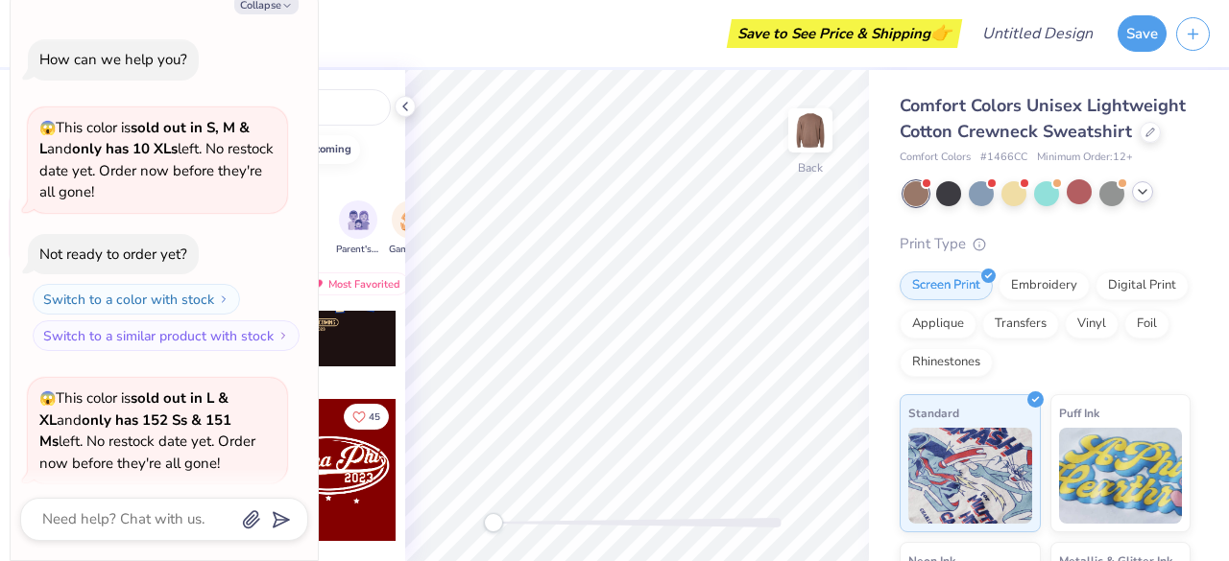
scroll to position [148, 0]
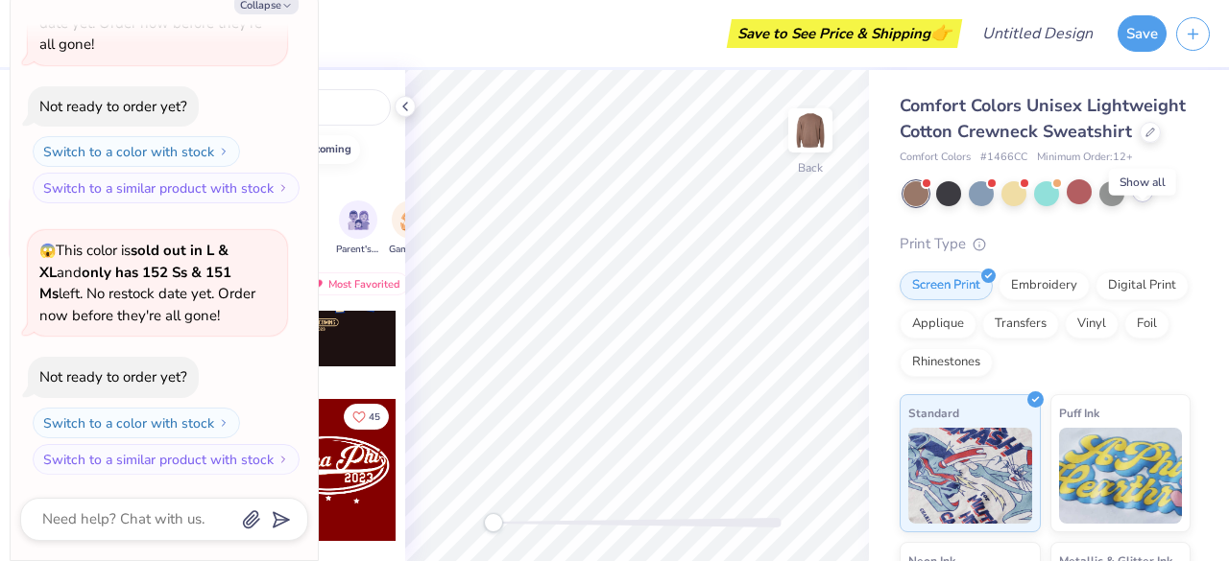
click at [1133, 203] on div at bounding box center [1142, 191] width 21 height 21
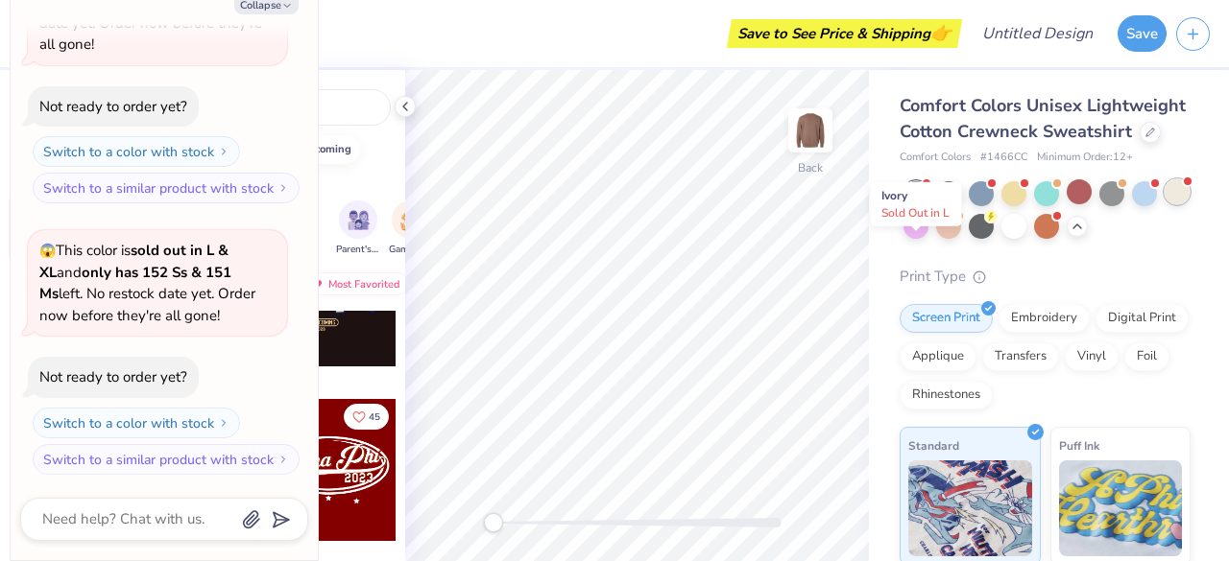
click at [1164, 204] on div at bounding box center [1176, 191] width 25 height 25
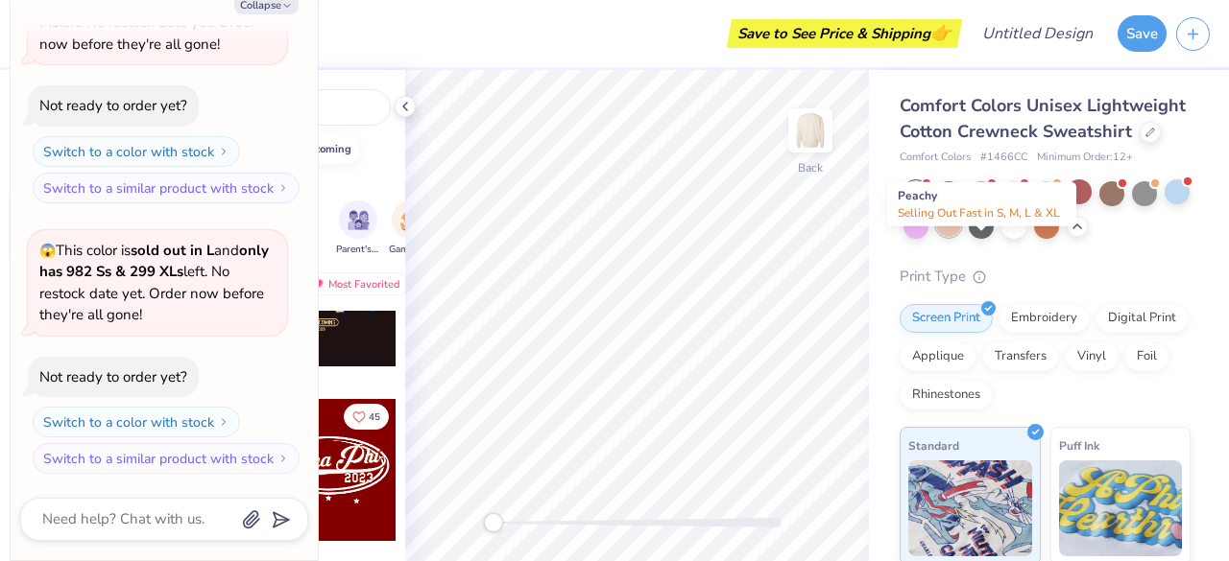
click at [961, 237] on div at bounding box center [948, 224] width 25 height 25
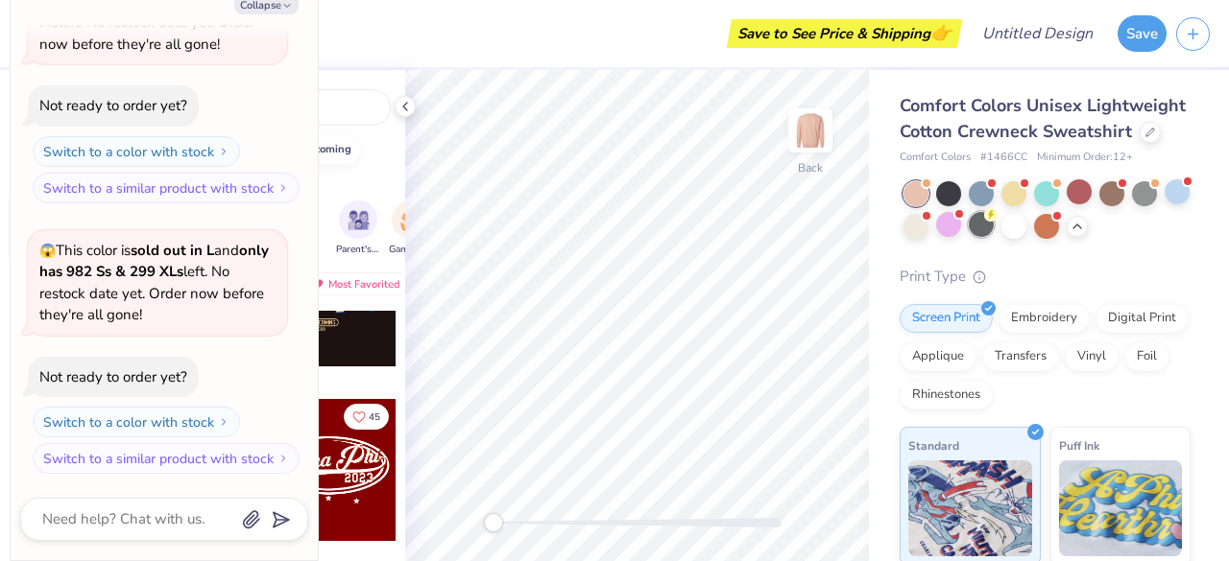
scroll to position [669, 0]
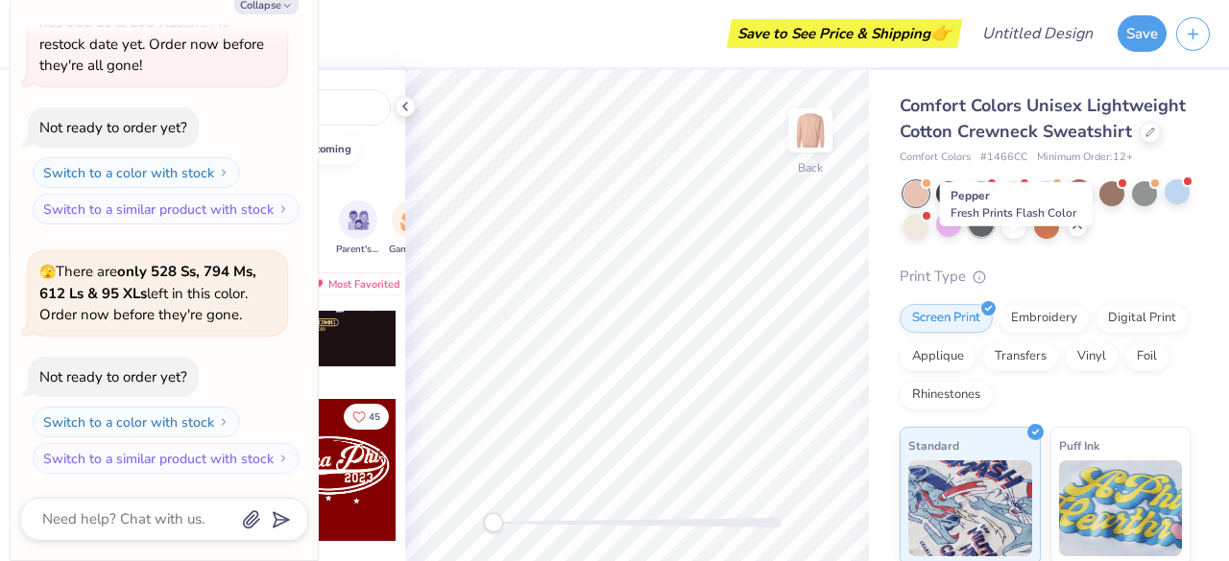
click at [993, 237] on div at bounding box center [980, 224] width 25 height 25
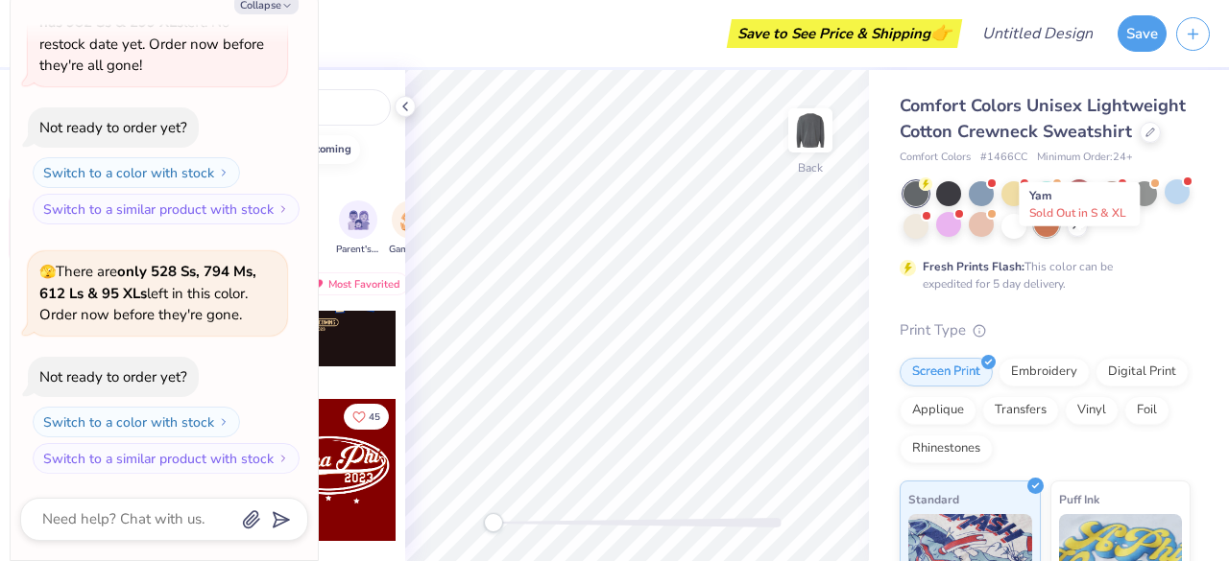
click at [1059, 237] on div at bounding box center [1046, 224] width 25 height 25
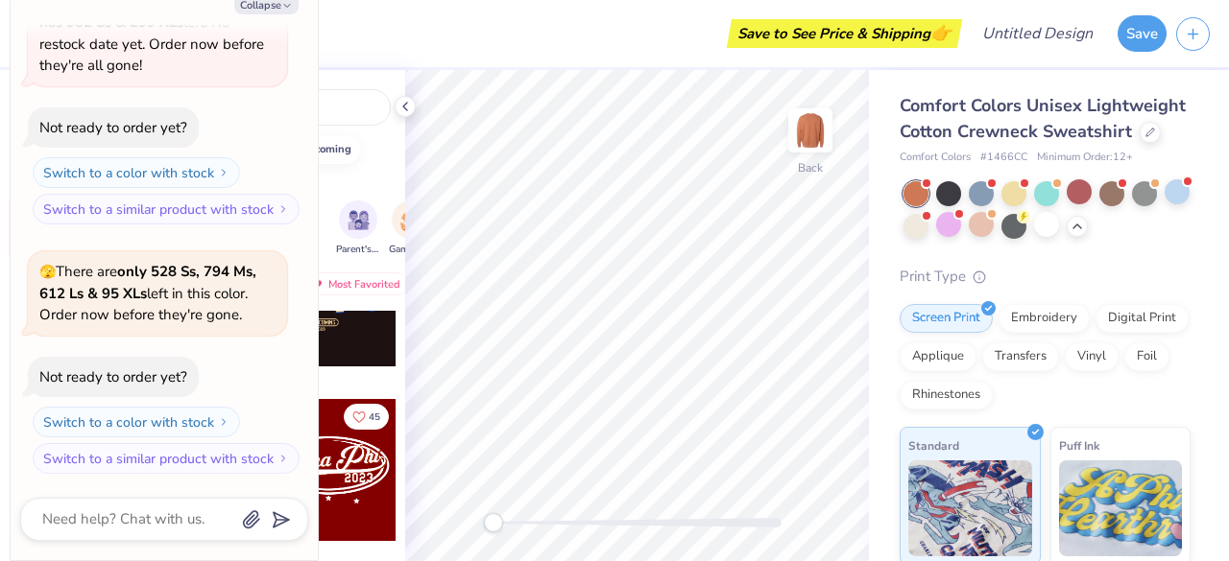
scroll to position [941, 0]
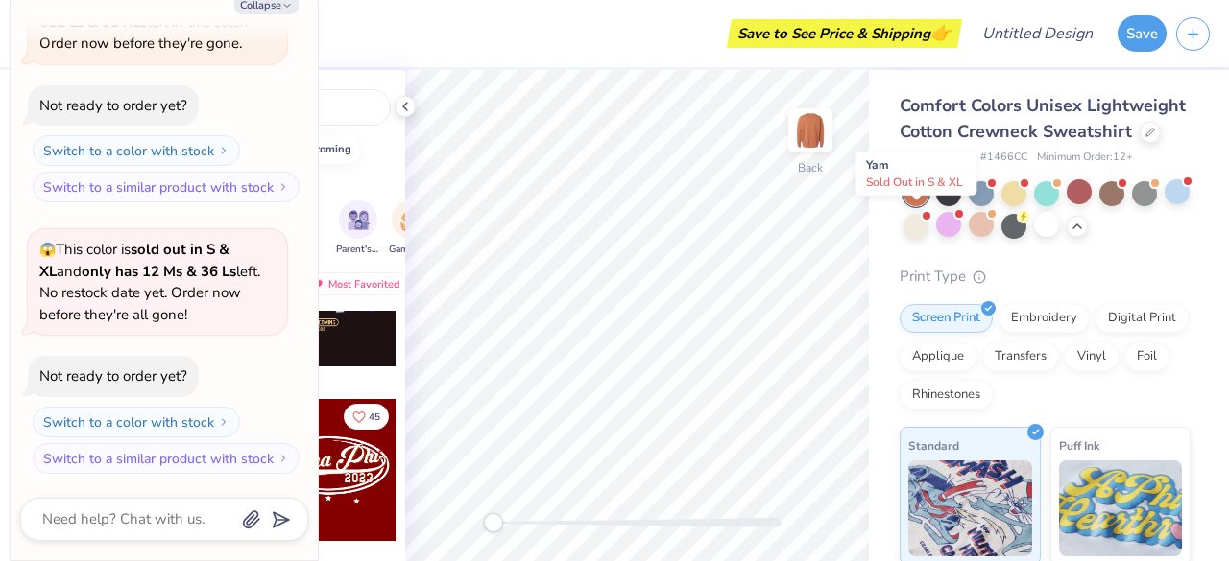
click at [923, 206] on div at bounding box center [915, 193] width 25 height 25
click at [279, 5] on button "Collapse" at bounding box center [266, 4] width 64 height 20
type textarea "x"
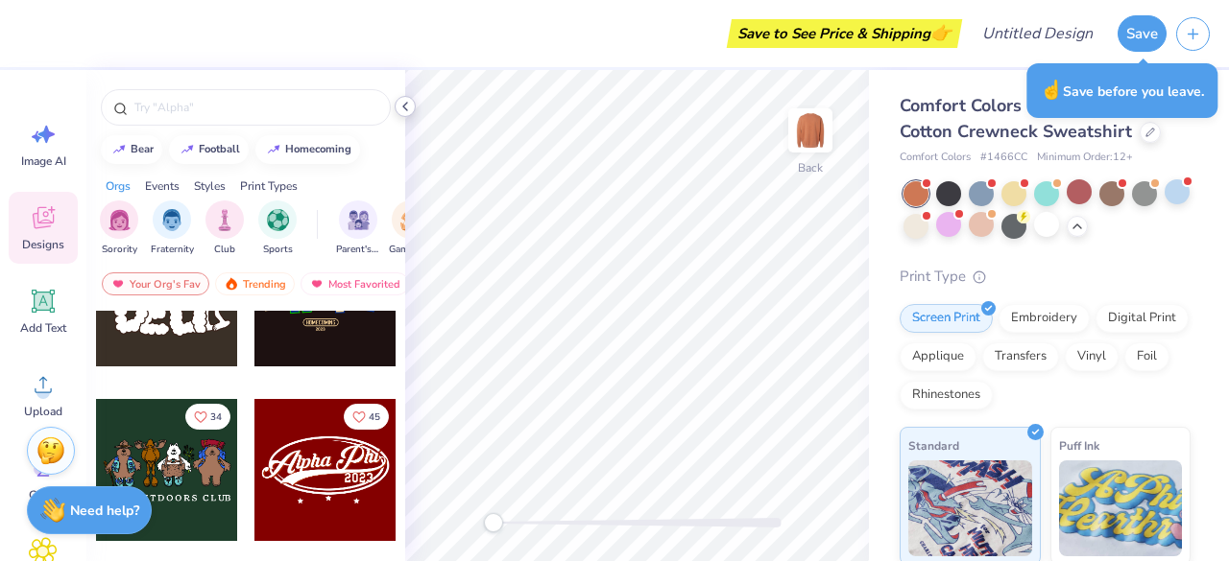
click at [408, 110] on icon at bounding box center [404, 106] width 15 height 15
